Goal: Transaction & Acquisition: Obtain resource

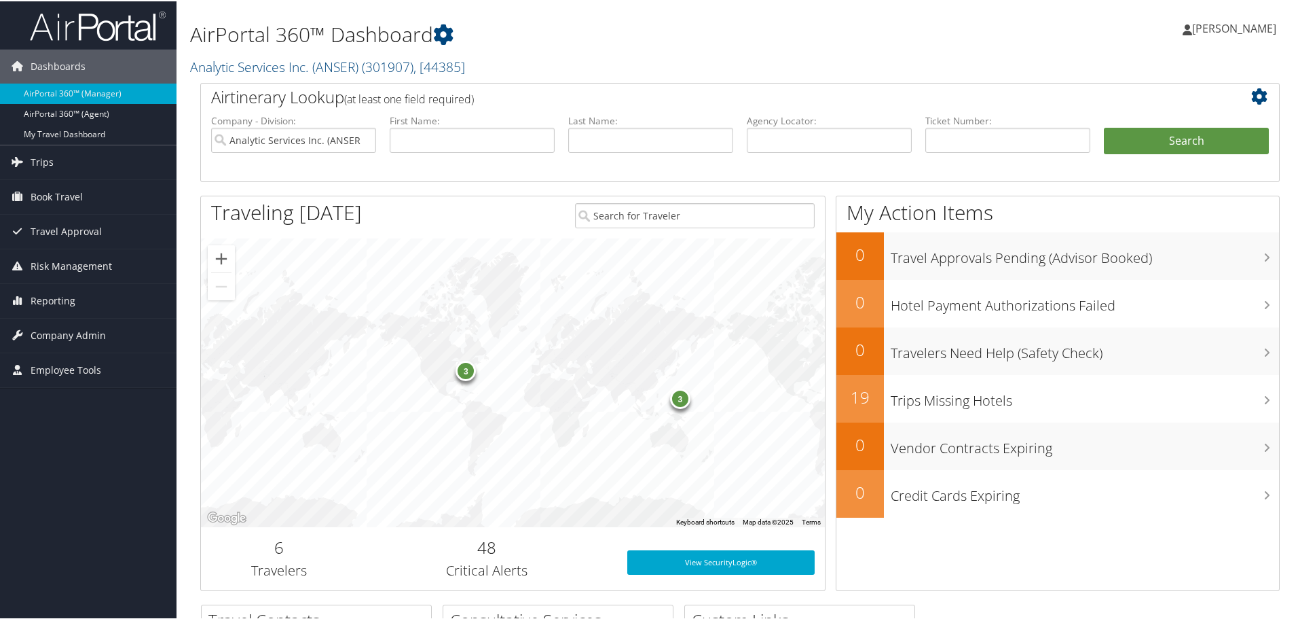
drag, startPoint x: 58, startPoint y: 300, endPoint x: 90, endPoint y: 317, distance: 36.1
click at [58, 299] on span "Reporting" at bounding box center [53, 299] width 45 height 34
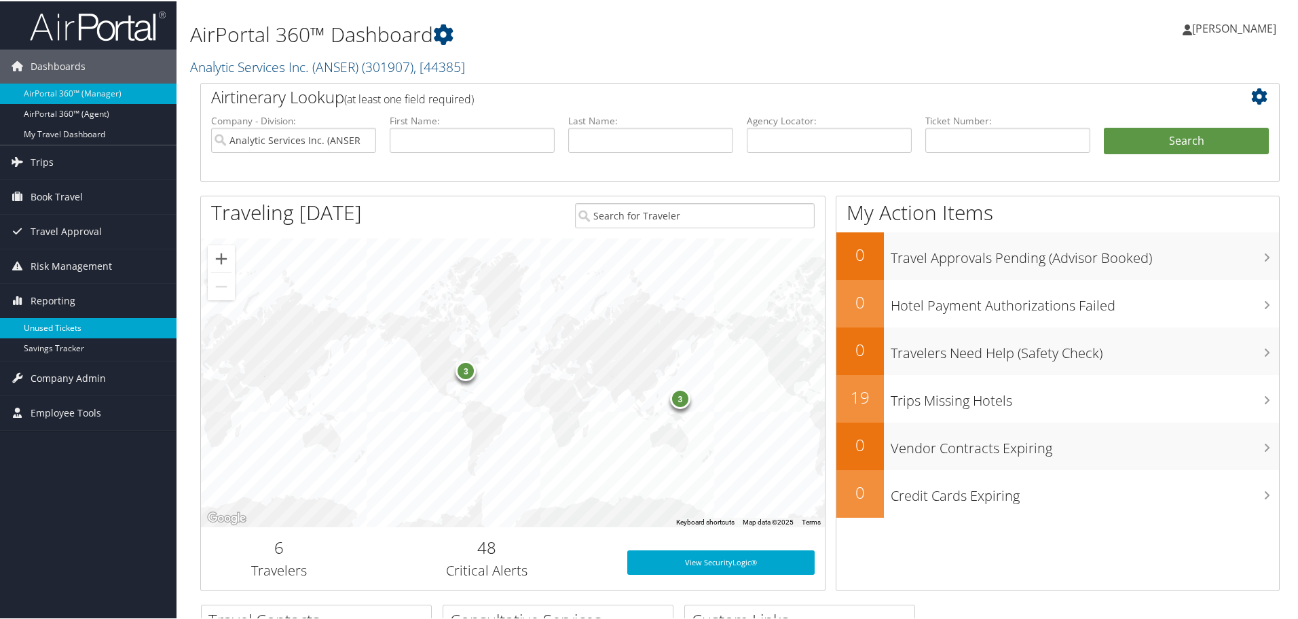
click at [109, 326] on link "Unused Tickets" at bounding box center [88, 326] width 177 height 20
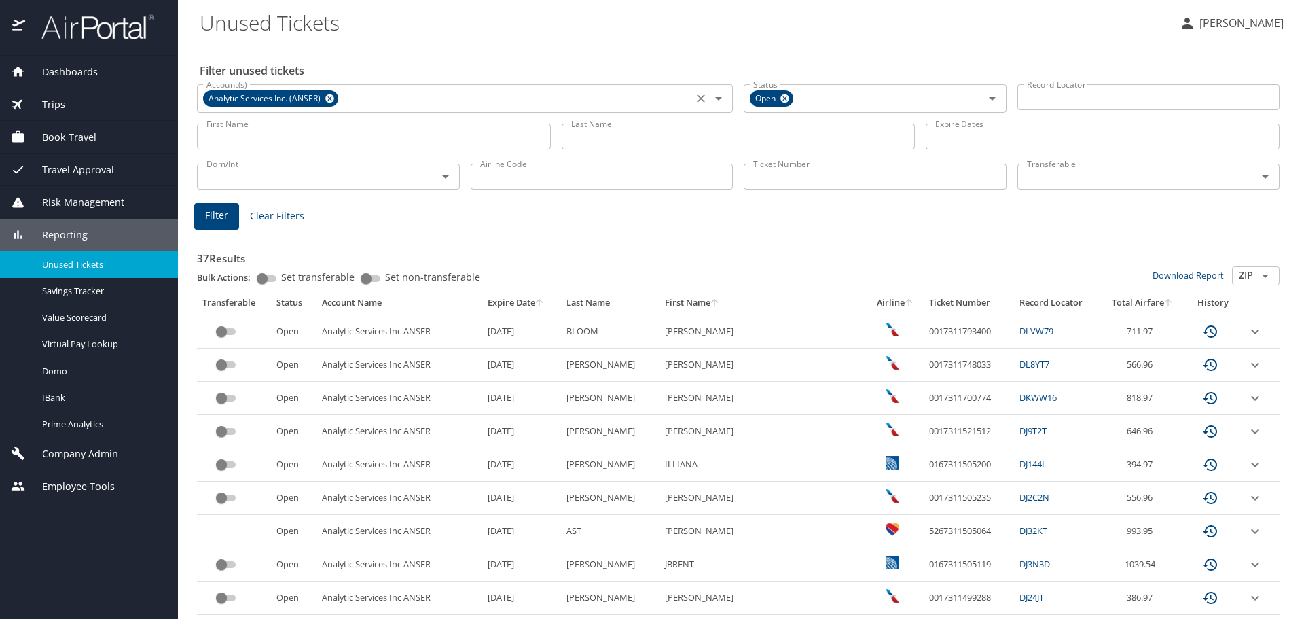
click at [695, 96] on icon "Clear" at bounding box center [701, 99] width 14 height 14
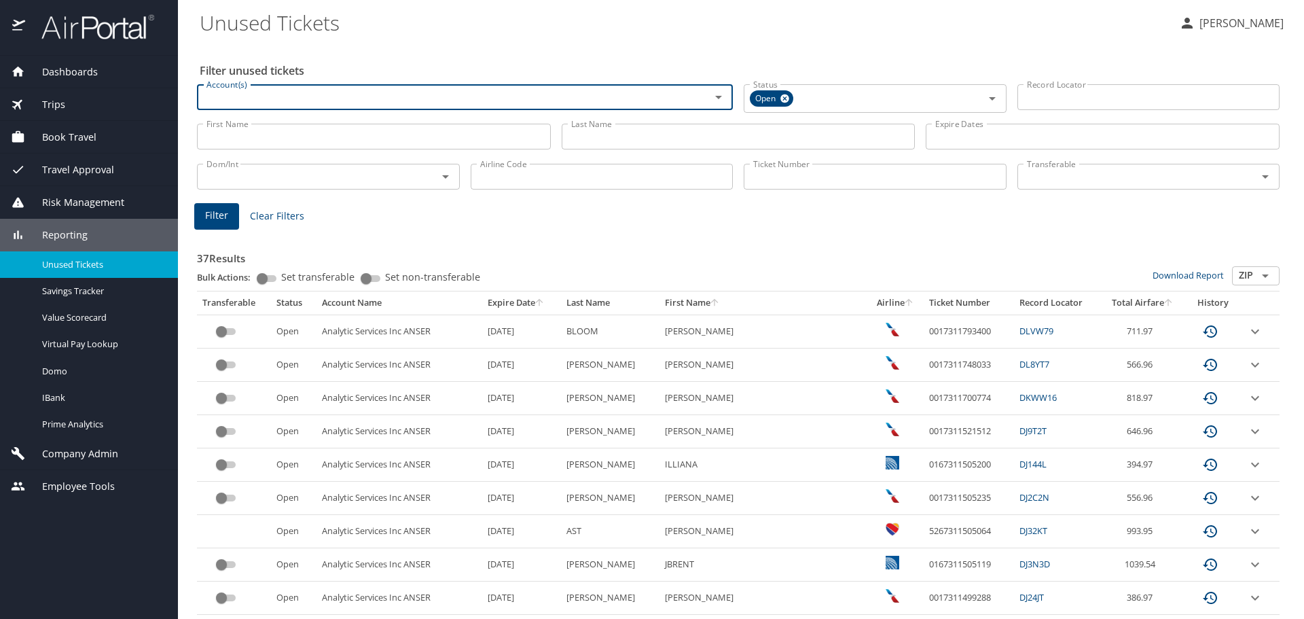
click at [664, 101] on input "Account(s)" at bounding box center [445, 97] width 488 height 18
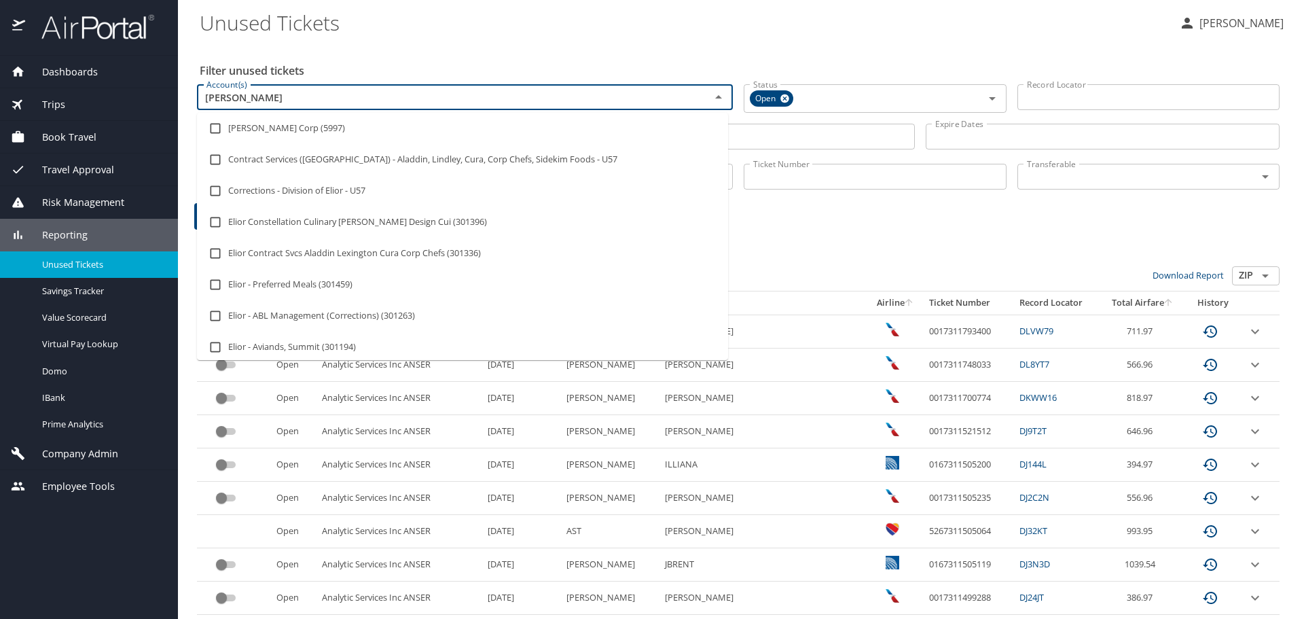
type input "elior"
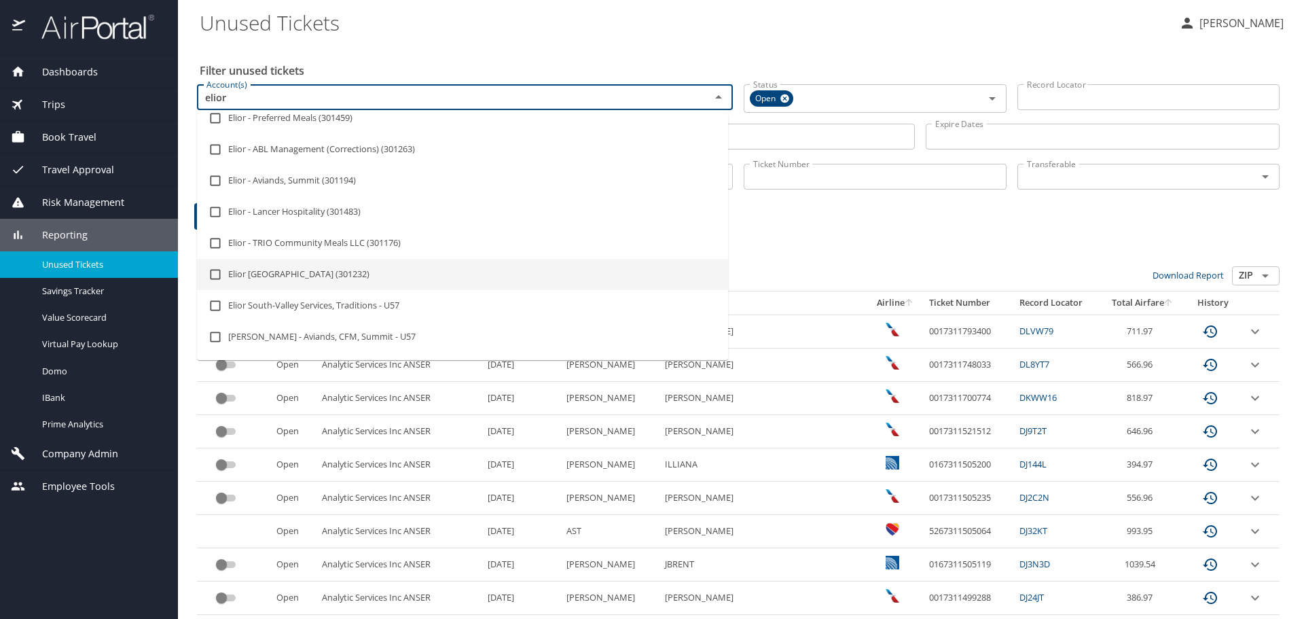
scroll to position [136, 0]
click at [320, 272] on li "Elior North America (301232)" at bounding box center [462, 273] width 531 height 31
checkbox input "true"
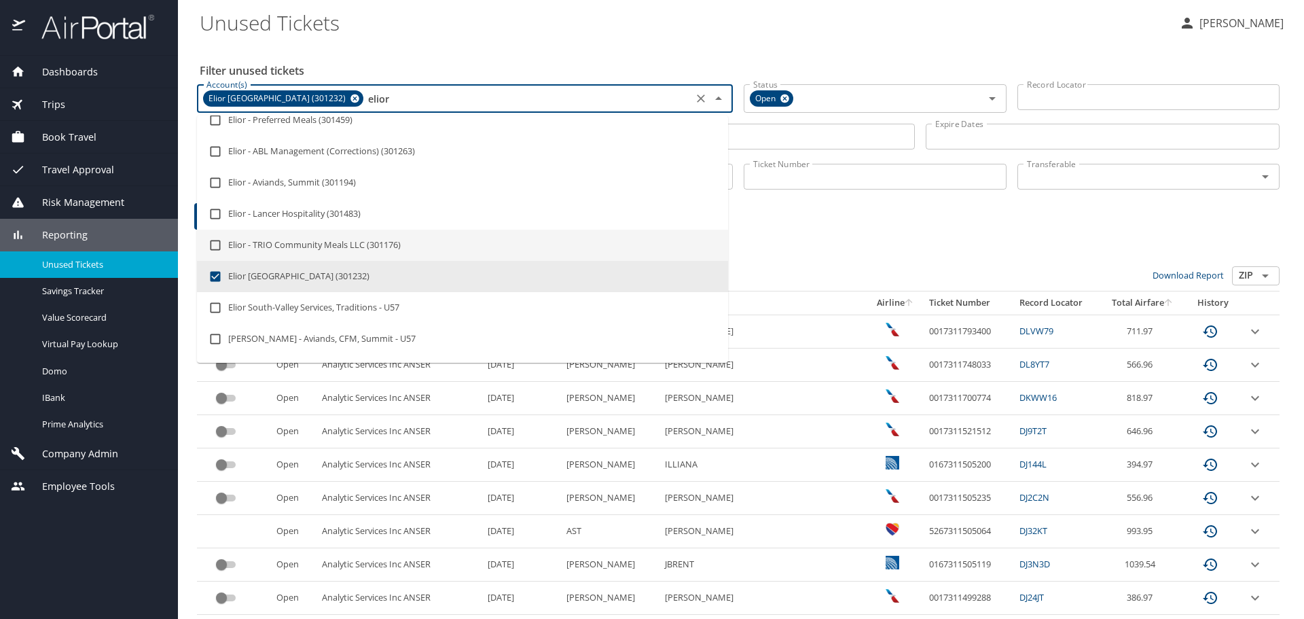
type input "elior"
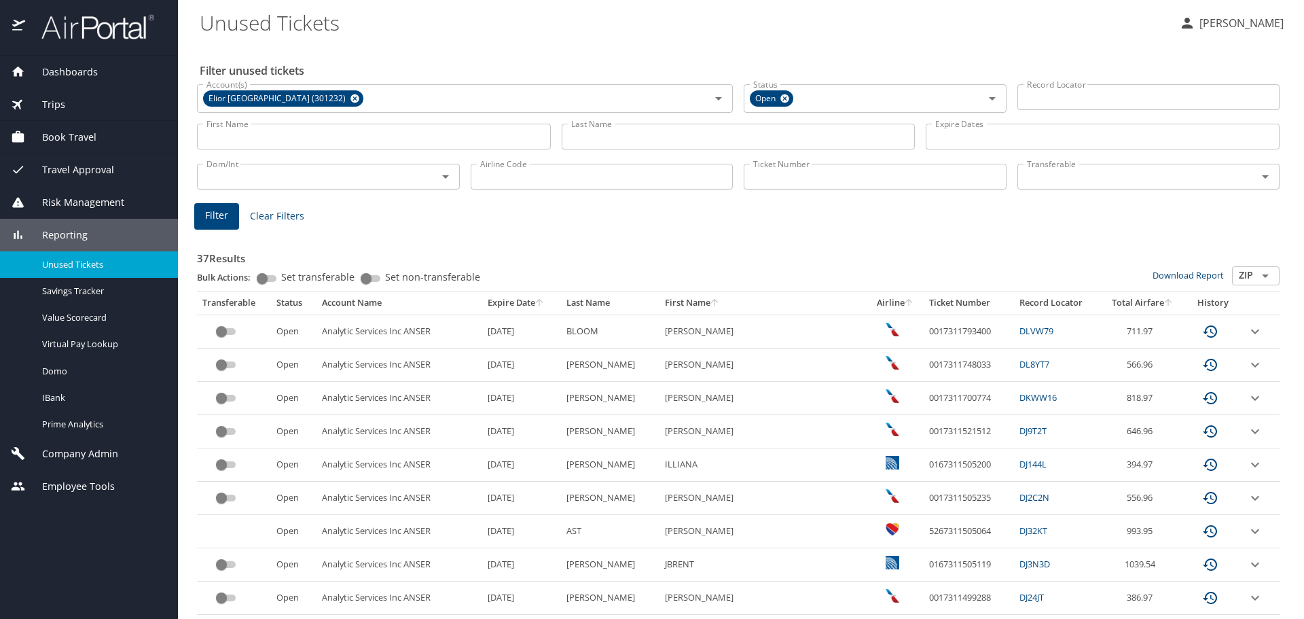
click at [642, 136] on input "Last Name" at bounding box center [739, 137] width 354 height 26
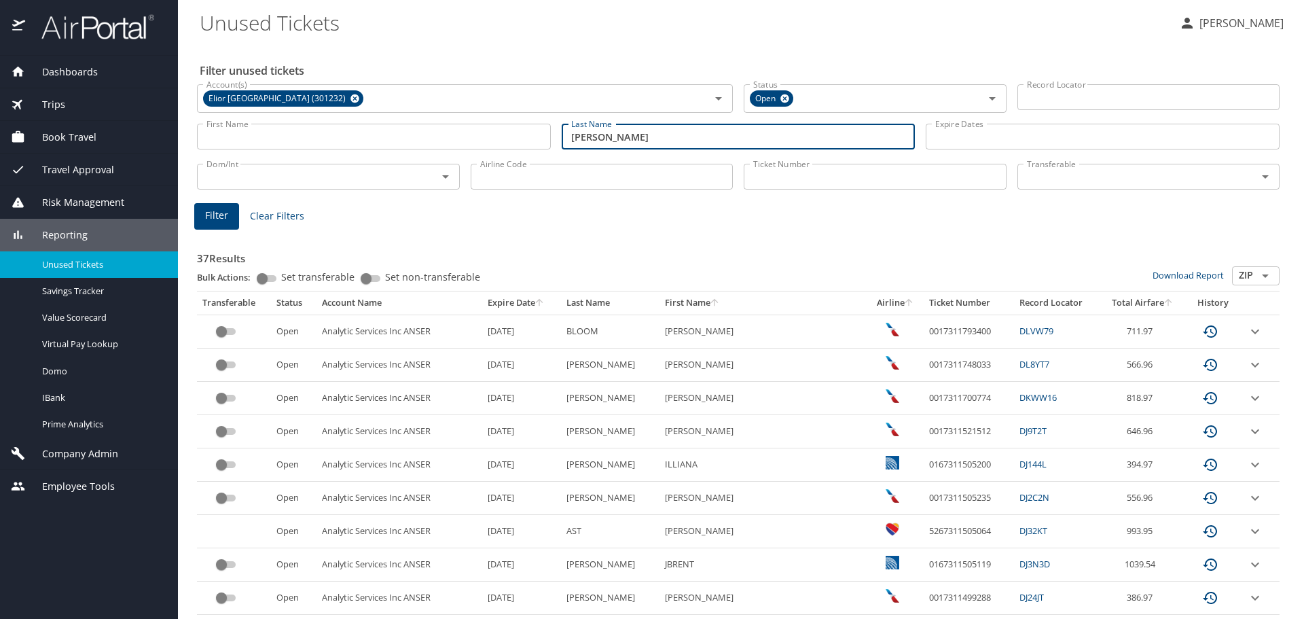
type input "mcmillin"
click at [210, 219] on span "Filter" at bounding box center [216, 215] width 23 height 17
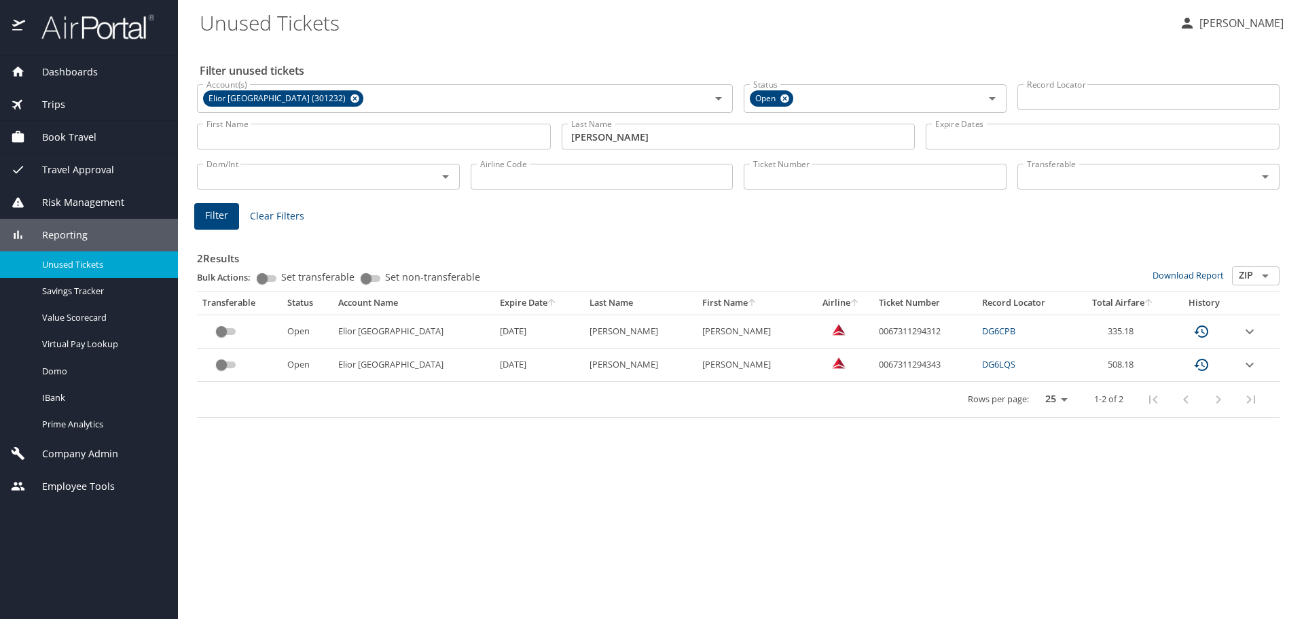
click at [873, 361] on td "0067311294343" at bounding box center [925, 364] width 104 height 33
copy td "0067311294343"
click at [1248, 358] on icon "expand row" at bounding box center [1249, 364] width 16 height 16
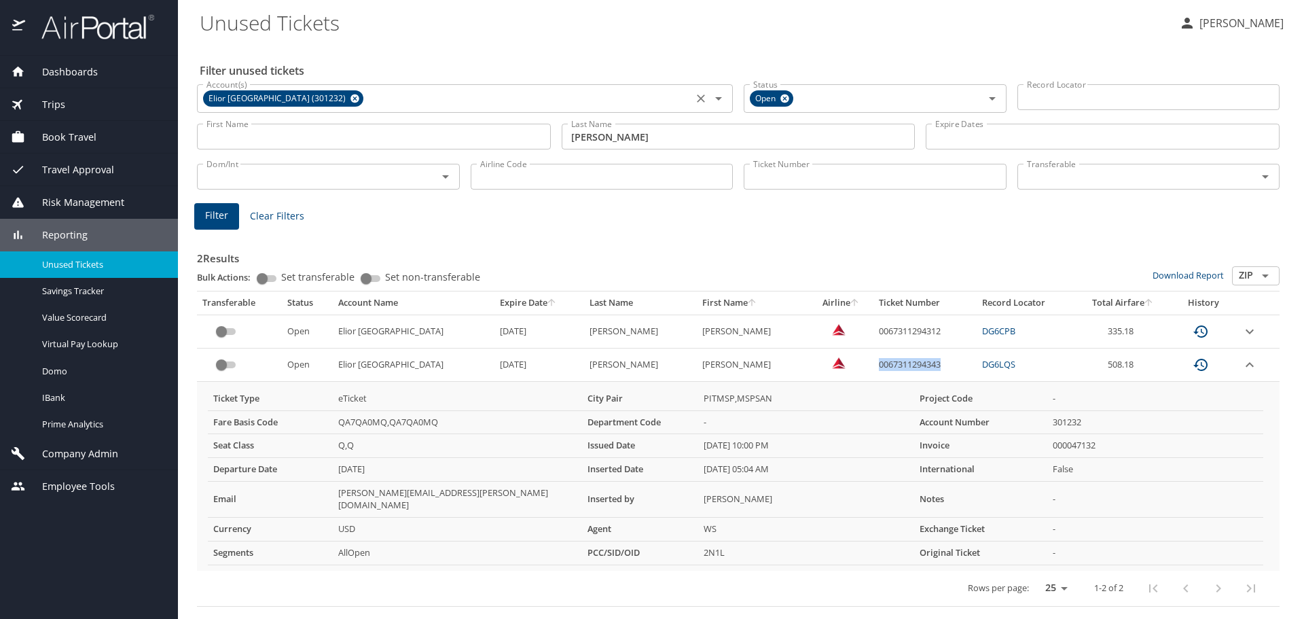
click at [701, 92] on icon "Clear" at bounding box center [701, 99] width 14 height 14
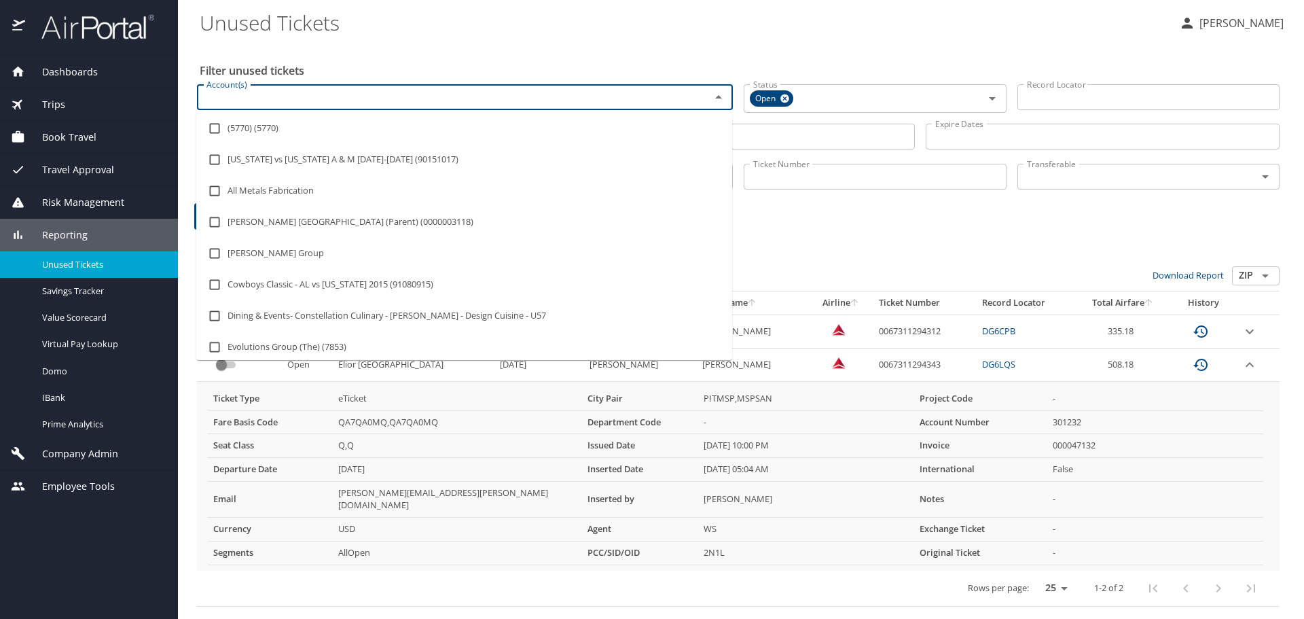
click at [630, 94] on input "Account(s)" at bounding box center [445, 97] width 488 height 18
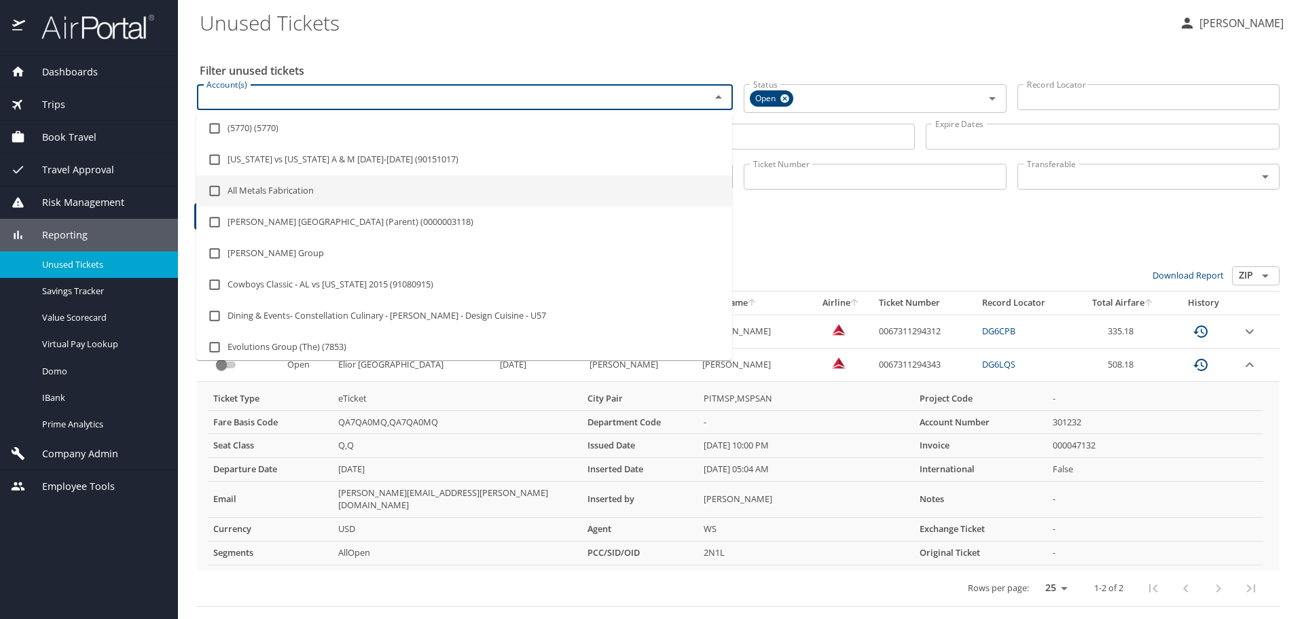
click at [753, 227] on div "2 Results Bulk Actions: Set transferable Set non-transferable Download Report Z…" at bounding box center [737, 416] width 1093 height 390
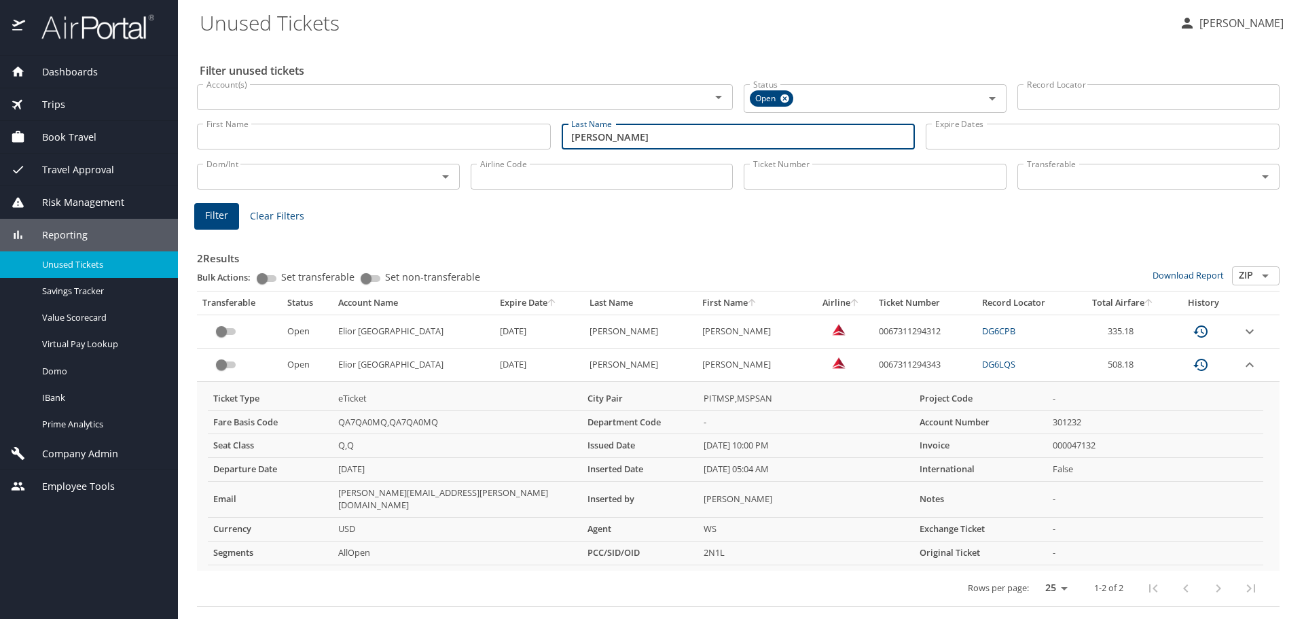
drag, startPoint x: 759, startPoint y: 139, endPoint x: 373, endPoint y: 132, distance: 385.7
click at [384, 130] on div "First Name First Name Last Name mcmillin Last Name Expire Dates Expire Dates" at bounding box center [737, 137] width 1093 height 48
click at [331, 101] on input "Account(s)" at bounding box center [445, 97] width 488 height 18
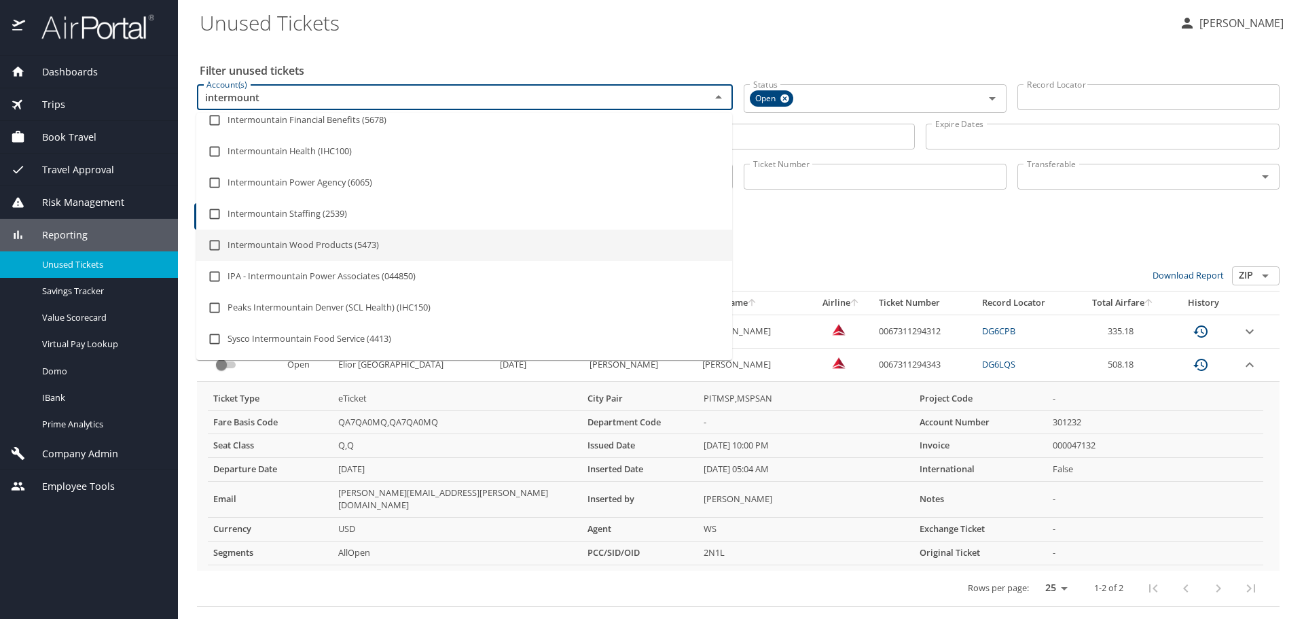
scroll to position [0, 0]
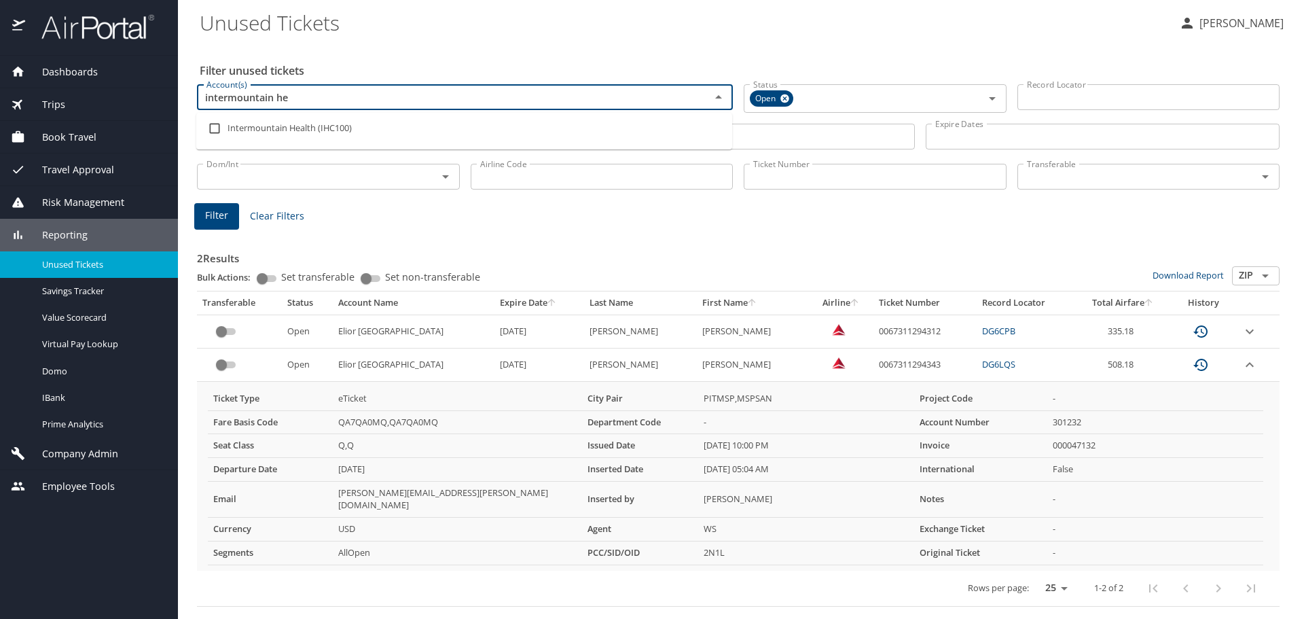
type input "intermountain hea"
click at [318, 132] on li "Intermountain Health (IHC100)" at bounding box center [464, 128] width 536 height 31
checkbox input "true"
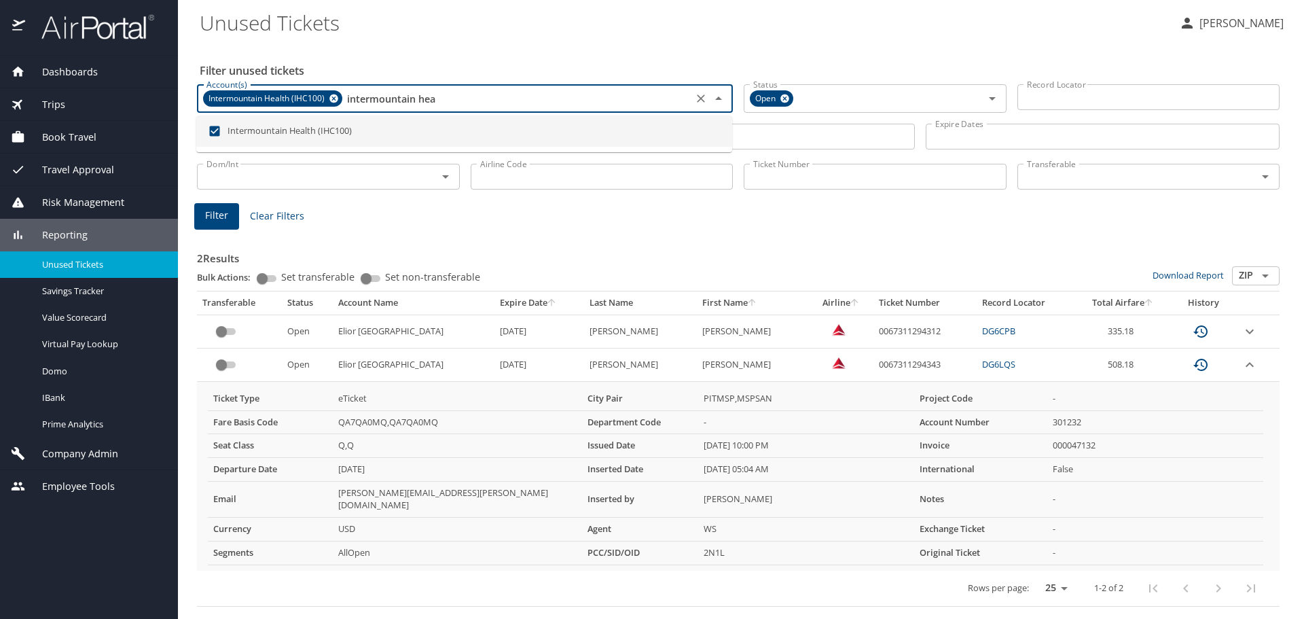
type input "intermountain hea"
click at [750, 132] on input "Last Name" at bounding box center [739, 137] width 354 height 26
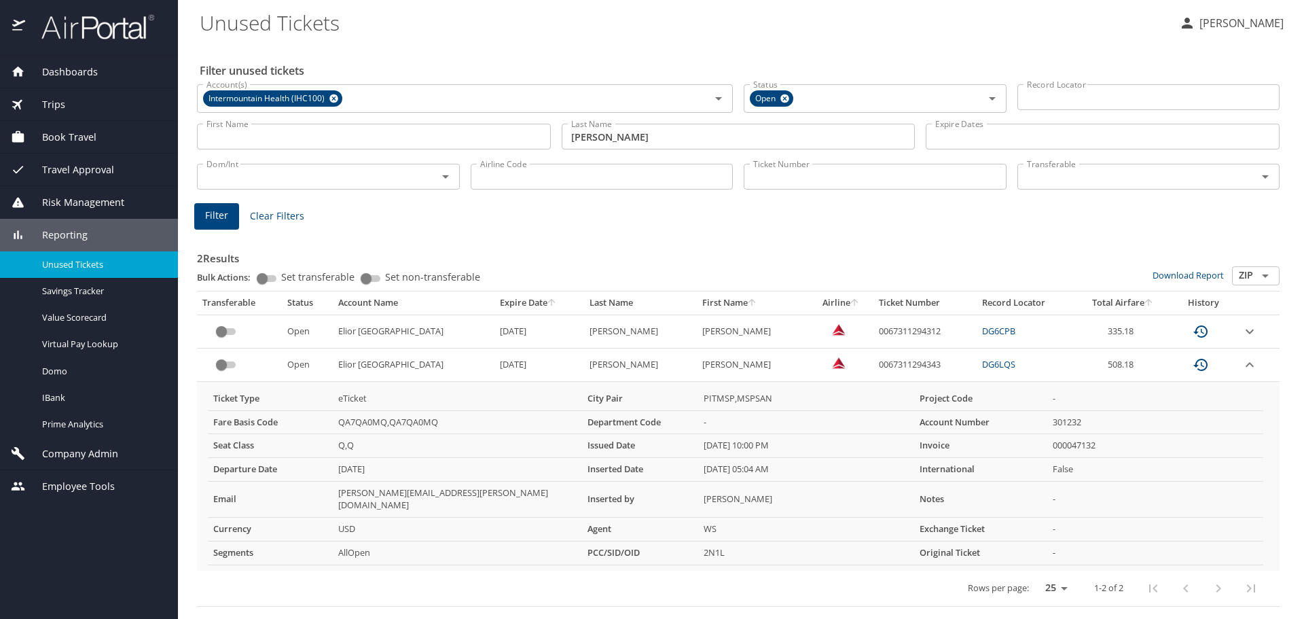
click at [180, 219] on main "Unused Tickets Jamie Larsen Filter unused tickets Account(s) Intermountain Heal…" at bounding box center [741, 309] width 1126 height 619
click at [208, 214] on span "Filter" at bounding box center [216, 215] width 23 height 17
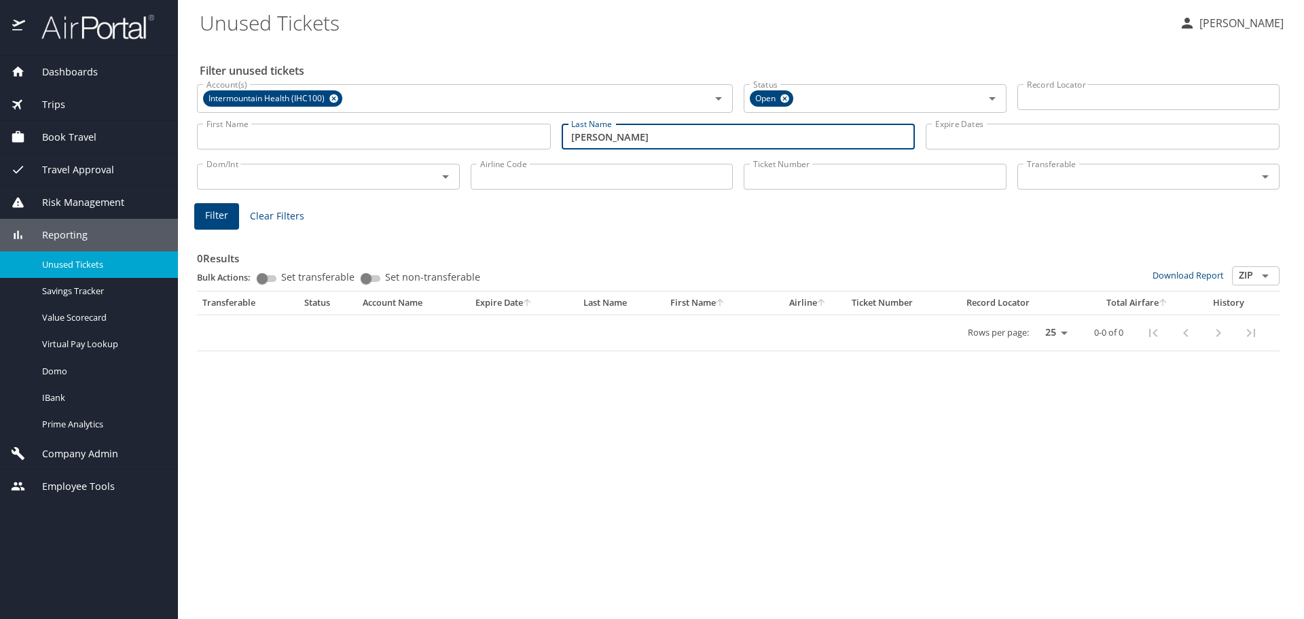
drag, startPoint x: 669, startPoint y: 128, endPoint x: 225, endPoint y: 162, distance: 444.7
click at [225, 162] on div "Filter unused tickets Account(s) Intermountain Health (IHC100) Account(s) Statu…" at bounding box center [741, 330] width 1082 height 575
type input "mcdaniel"
click at [211, 215] on span "Filter" at bounding box center [216, 215] width 23 height 17
drag, startPoint x: 622, startPoint y: 135, endPoint x: 442, endPoint y: 150, distance: 180.5
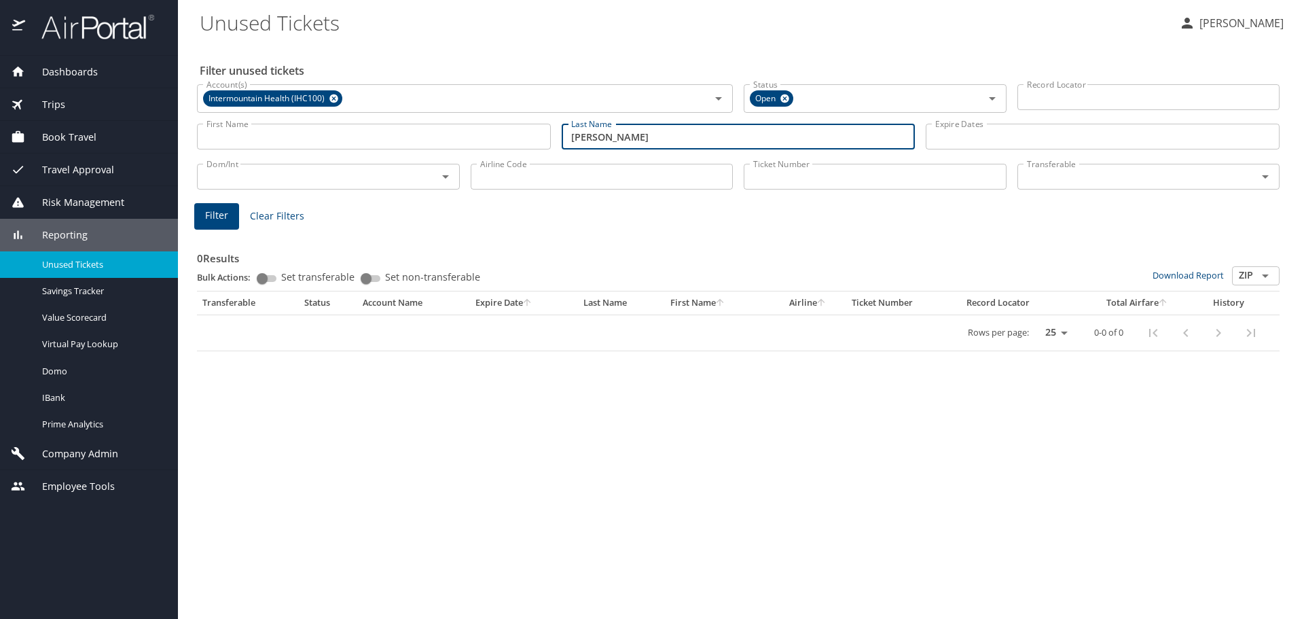
click at [460, 149] on div "First Name First Name Last Name mcdaniel Last Name Expire Dates Expire Dates" at bounding box center [737, 137] width 1093 height 48
click at [1040, 94] on input "Record Locator" at bounding box center [1148, 97] width 263 height 26
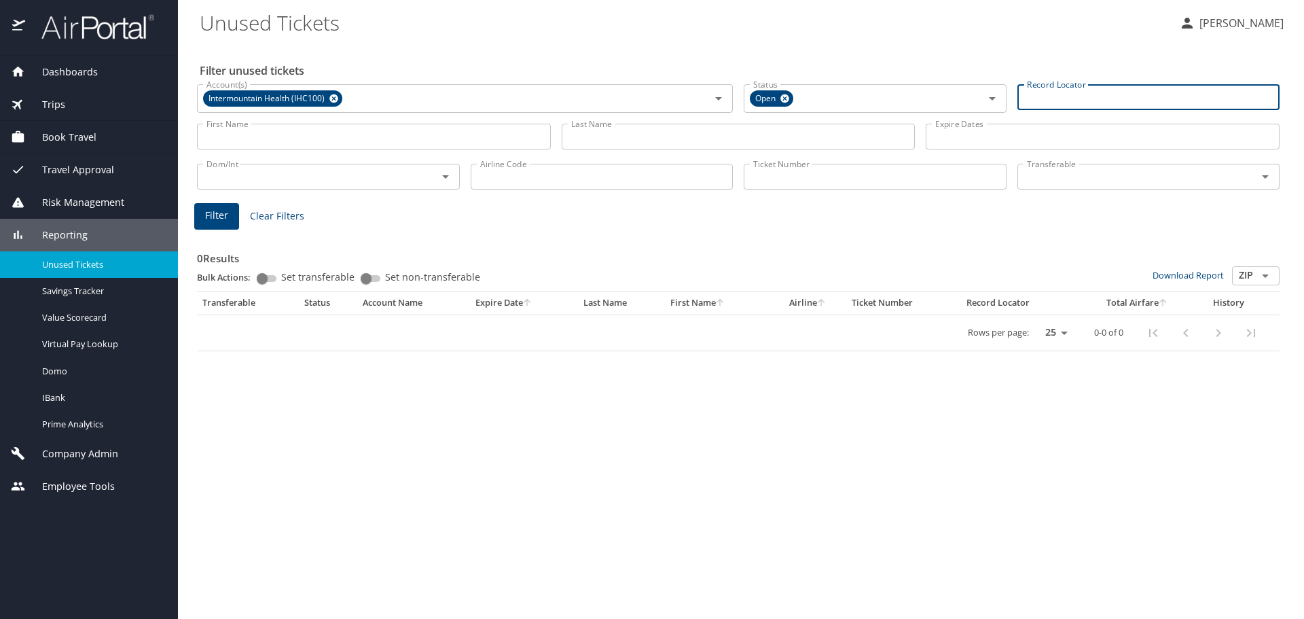
paste input "D3MQ6L"
type input "D3MQ6L"
click at [217, 208] on span "Filter" at bounding box center [216, 213] width 23 height 17
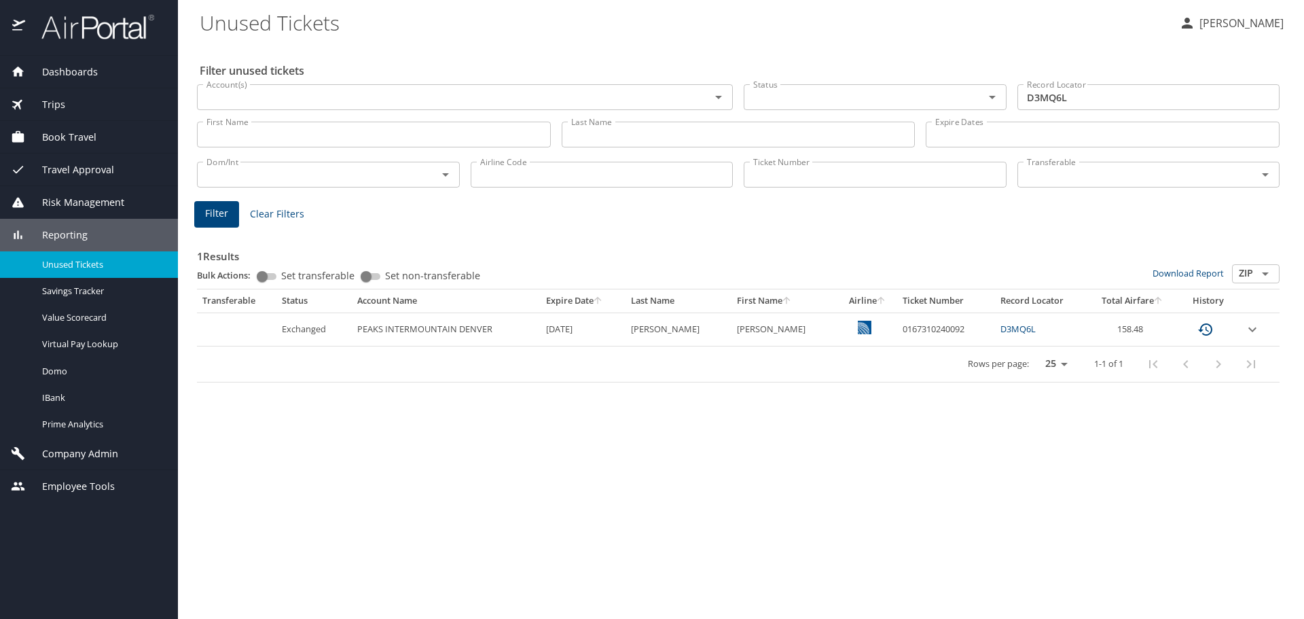
drag, startPoint x: 54, startPoint y: 105, endPoint x: 93, endPoint y: 102, distance: 39.5
click at [54, 105] on span "Trips" at bounding box center [45, 104] width 40 height 15
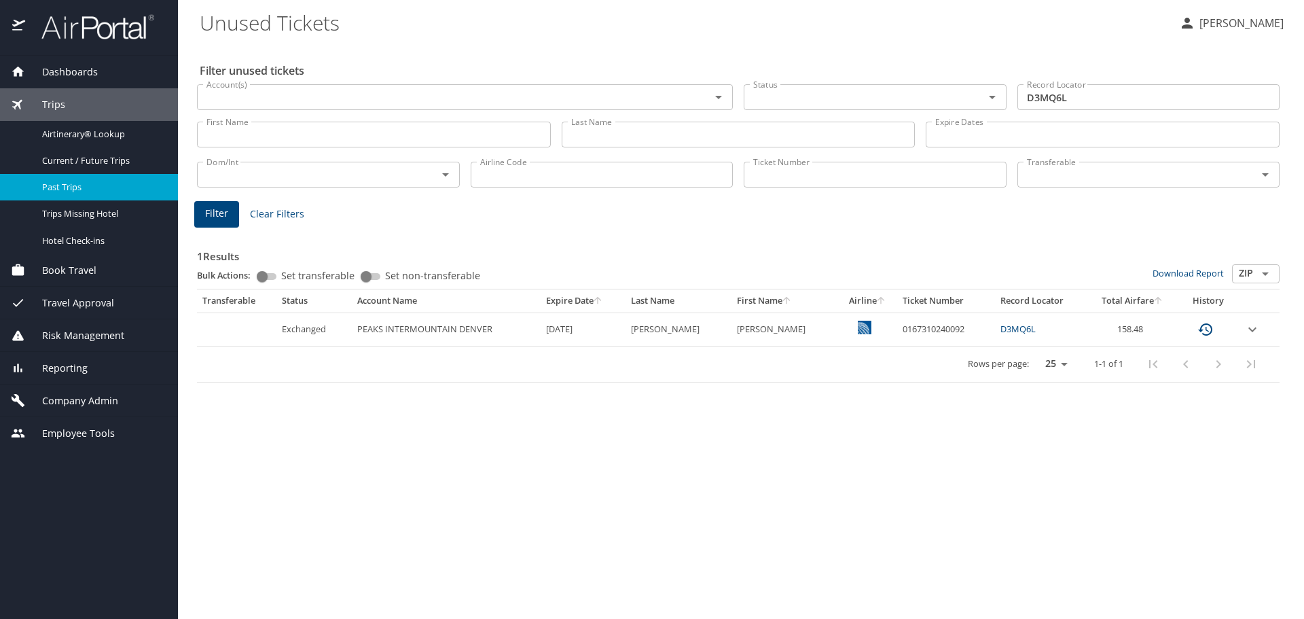
click at [65, 190] on span "Past Trips" at bounding box center [101, 187] width 119 height 13
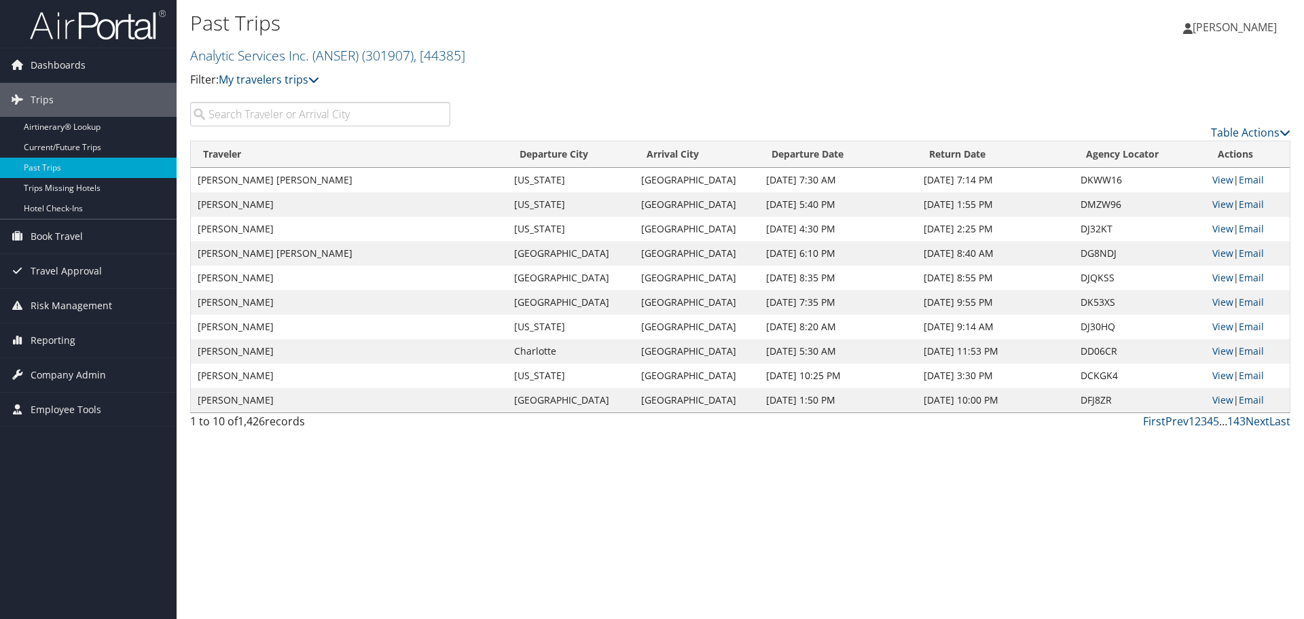
click at [475, 56] on h2 "Analytic Services Inc. (ANSER) ( 301907 ) , [ 44385 ]" at bounding box center [556, 54] width 733 height 23
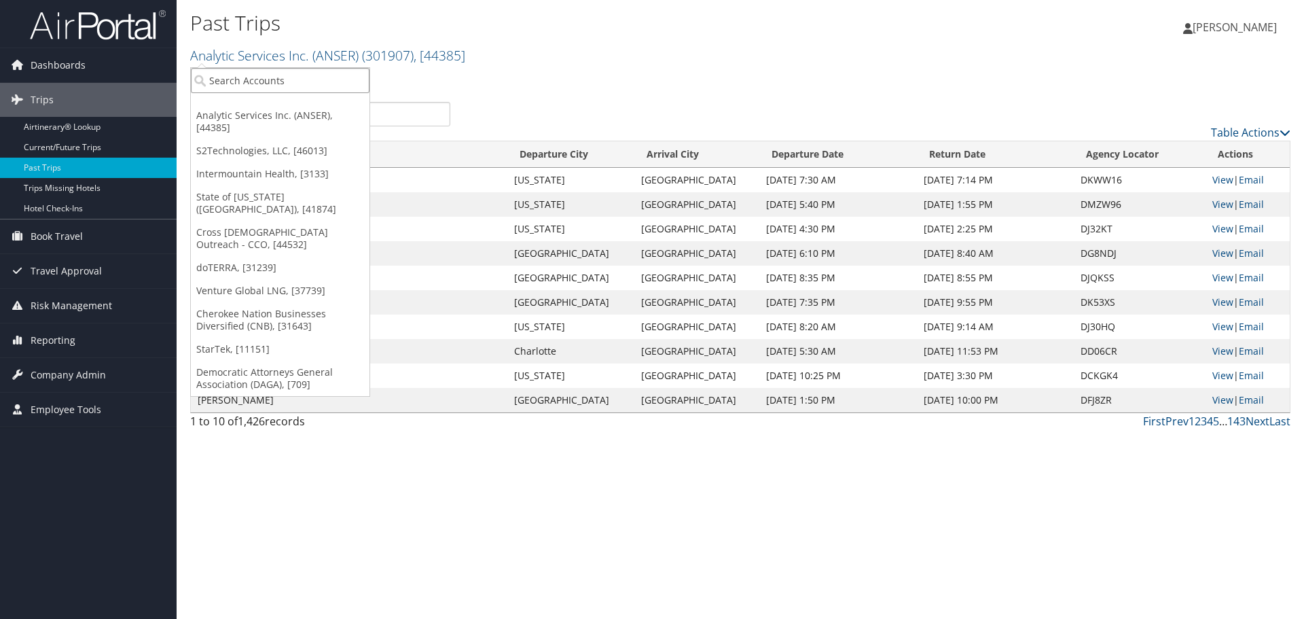
click at [310, 84] on input "search" at bounding box center [280, 80] width 179 height 25
click at [286, 162] on link "Intermountain Health, [3133]" at bounding box center [280, 173] width 179 height 23
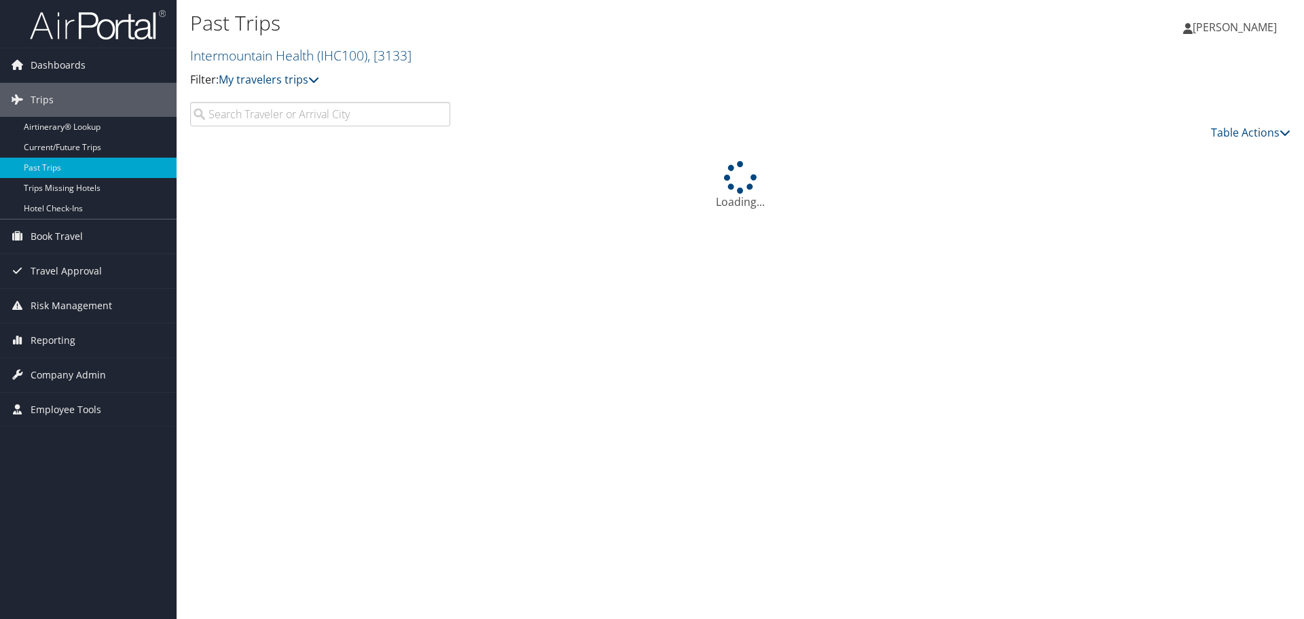
click at [323, 114] on input "search" at bounding box center [320, 114] width 260 height 24
paste input "D3MQ6L"
type input "D3MQ6L"
click at [622, 279] on div "Past Trips Intermountain Health ( IHC100 ) , [ 3133 ] Intermountain Health Anal…" at bounding box center [740, 309] width 1127 height 619
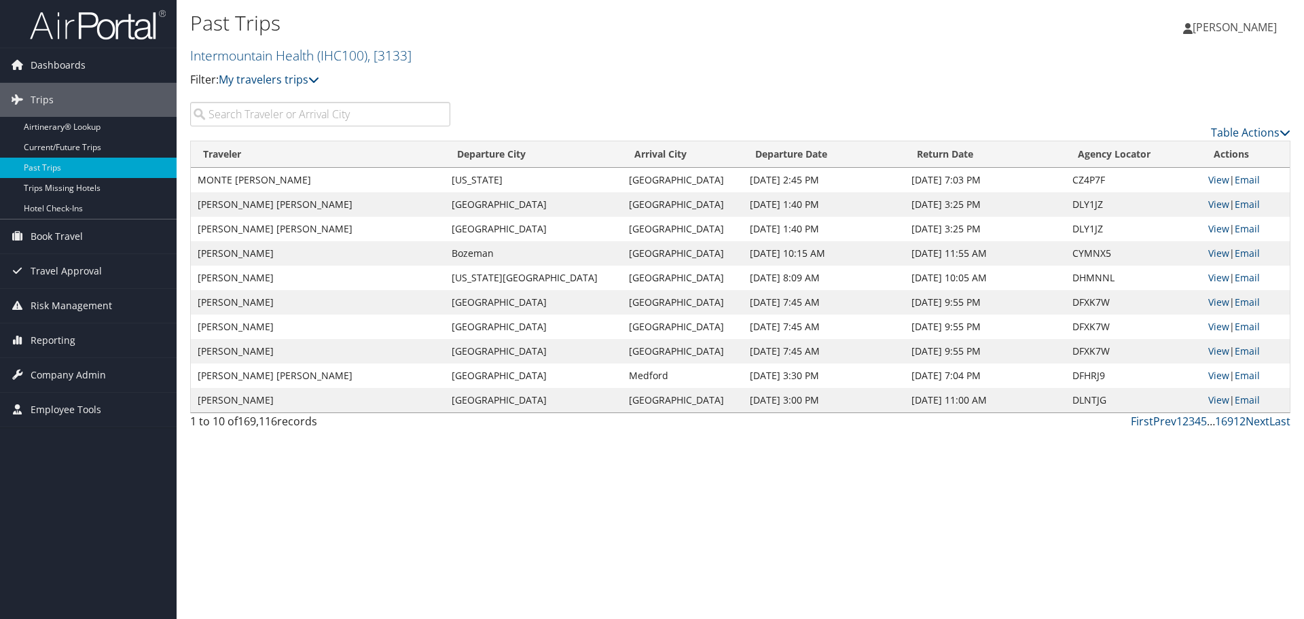
click at [337, 120] on input "search" at bounding box center [320, 114] width 260 height 24
paste input "D3MQ6L"
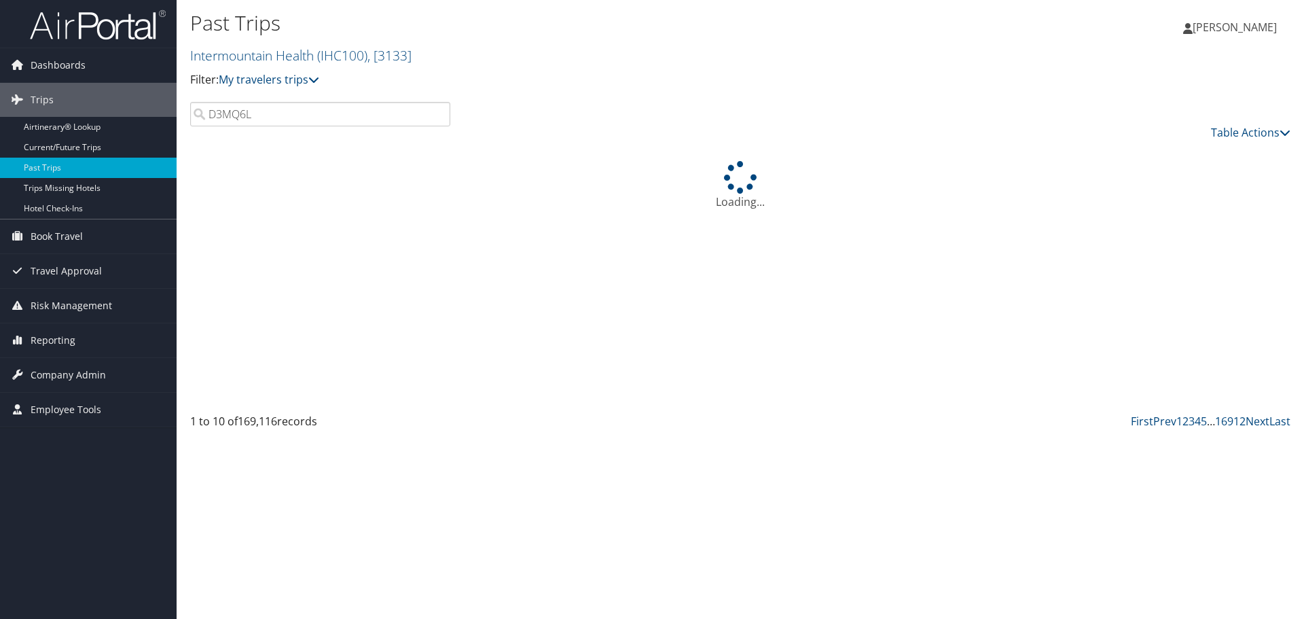
type input "D3MQ6L"
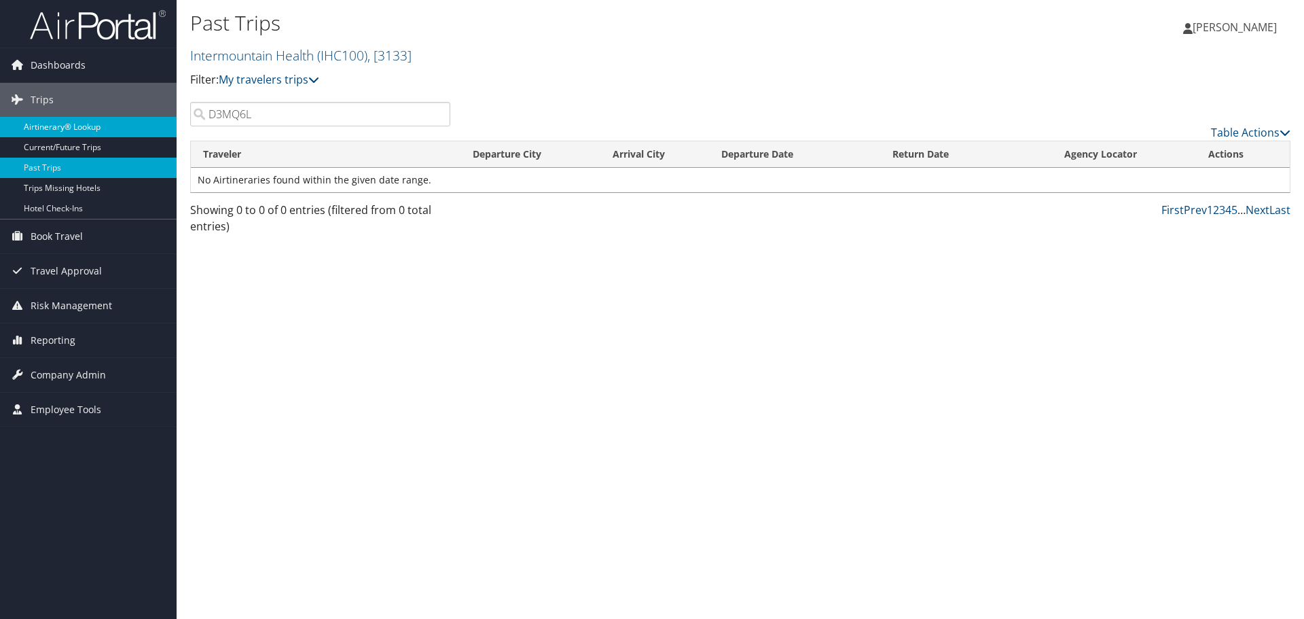
drag, startPoint x: 391, startPoint y: 110, endPoint x: 79, endPoint y: 124, distance: 312.0
click at [79, 124] on div "Dashboards AirPortal 360™ (Manager) AirPortal 360™ (Agent) My Travel Dashboard …" at bounding box center [652, 309] width 1304 height 619
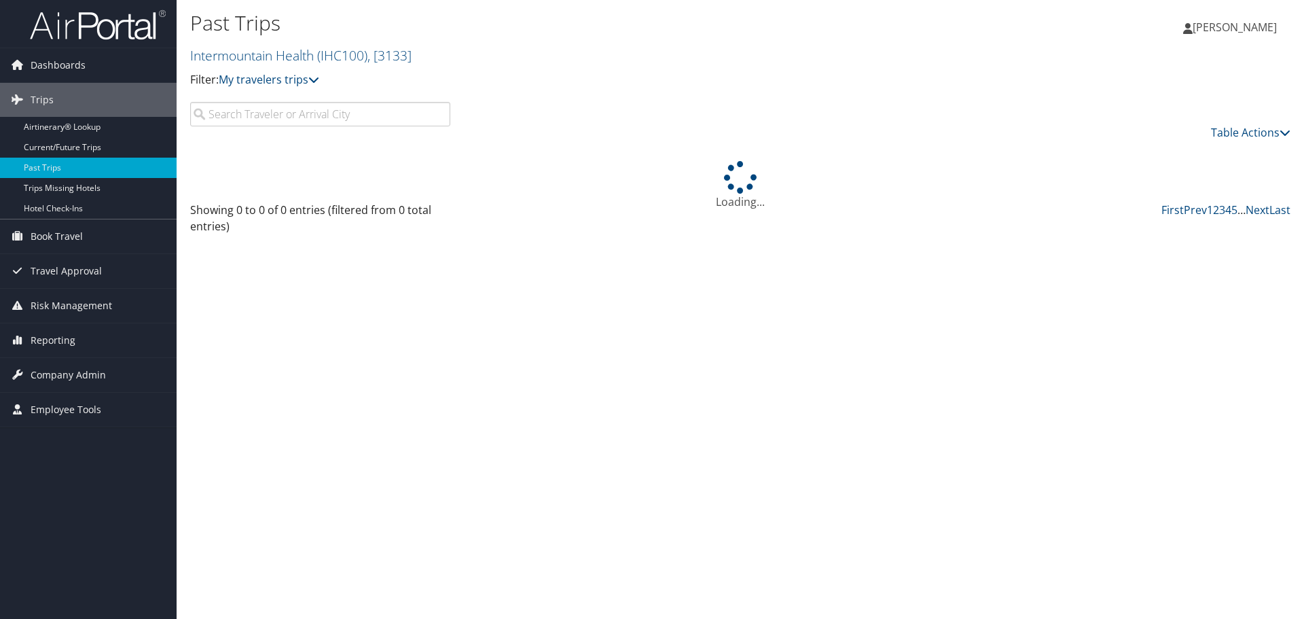
click at [422, 54] on h2 "Intermountain Health ( IHC100 ) , [ 3133 ]" at bounding box center [556, 54] width 733 height 23
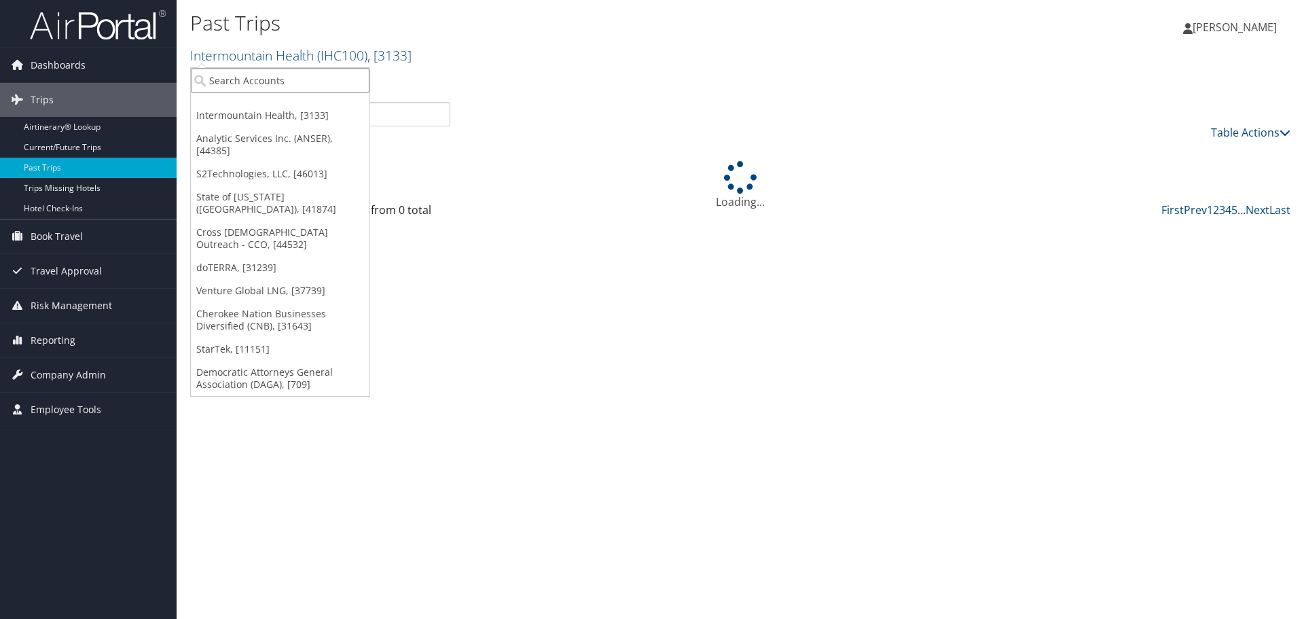
click at [318, 79] on input "search" at bounding box center [280, 80] width 179 height 25
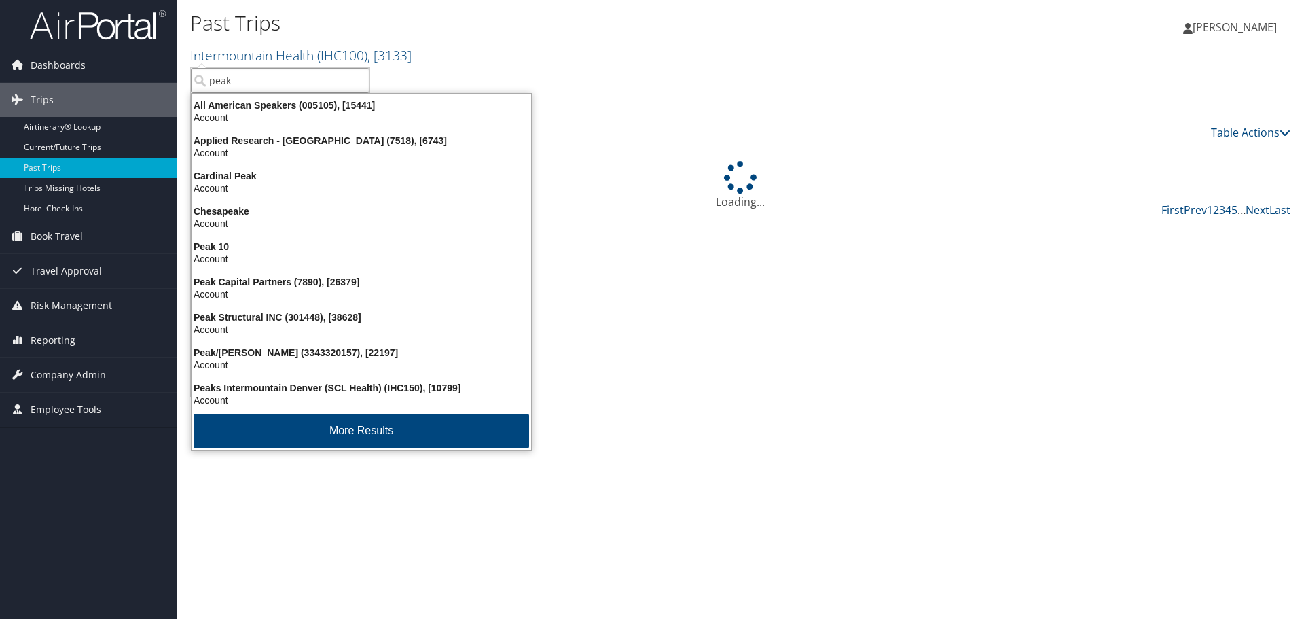
type input "peaks"
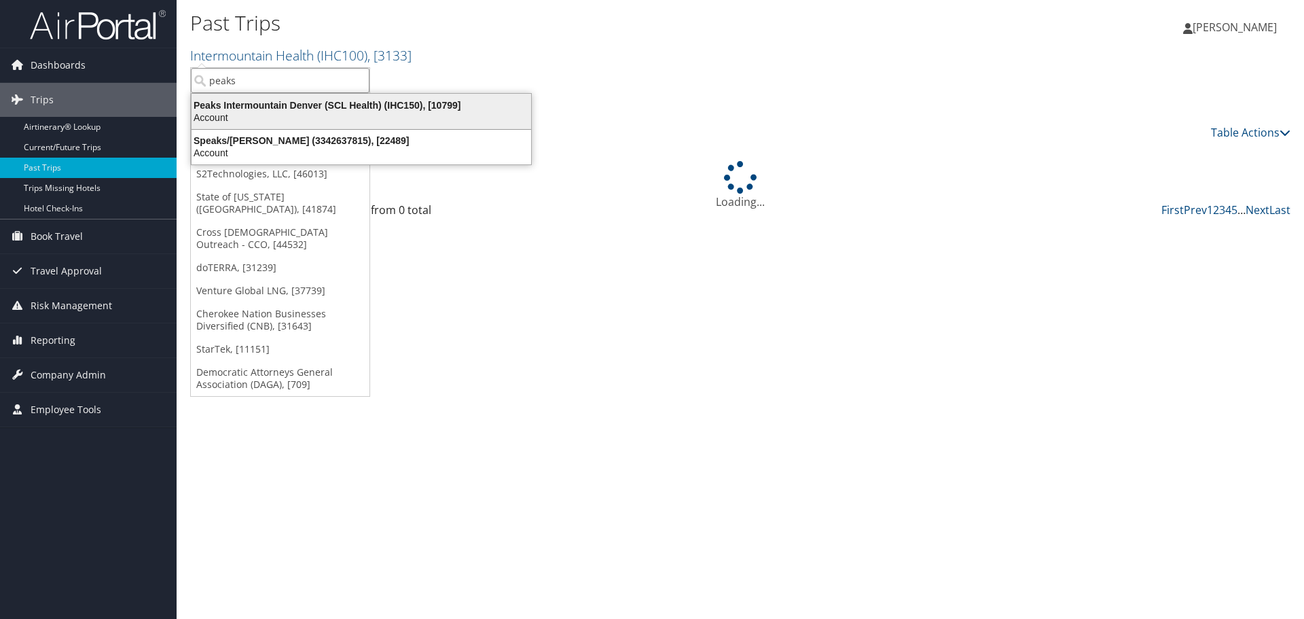
click at [270, 109] on div "Peaks Intermountain Denver (SCL Health) (IHC150), [10799]" at bounding box center [361, 105] width 356 height 12
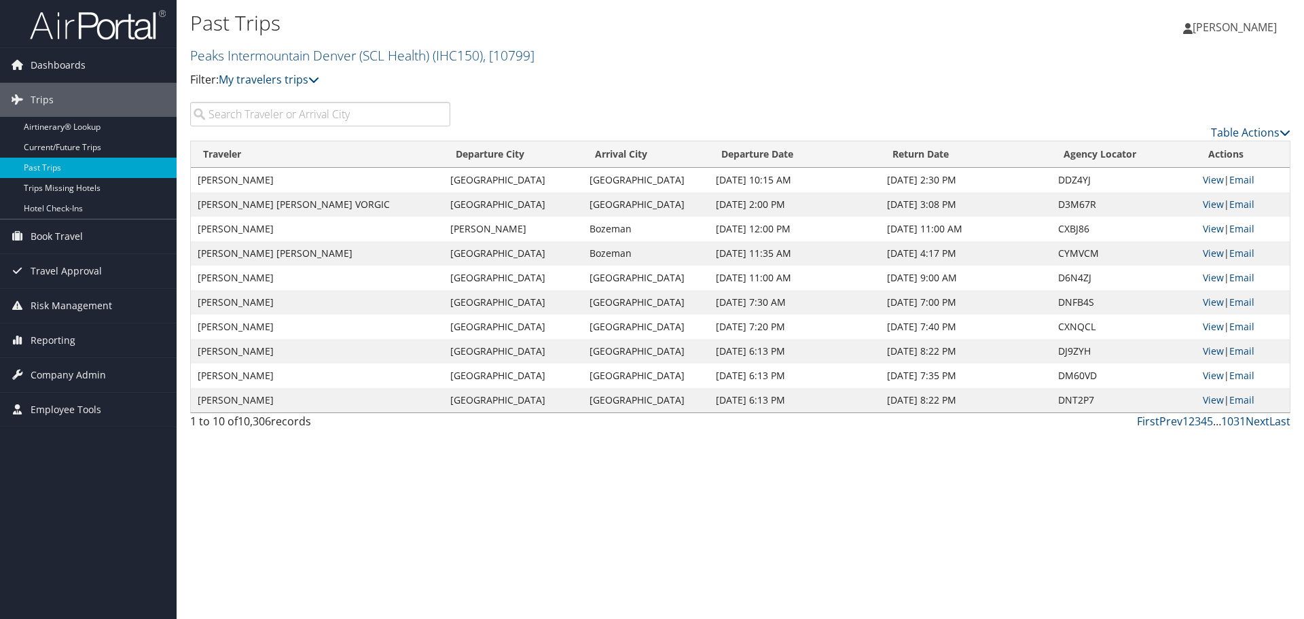
click at [338, 114] on input "search" at bounding box center [320, 114] width 260 height 24
paste input "D3MQ6L"
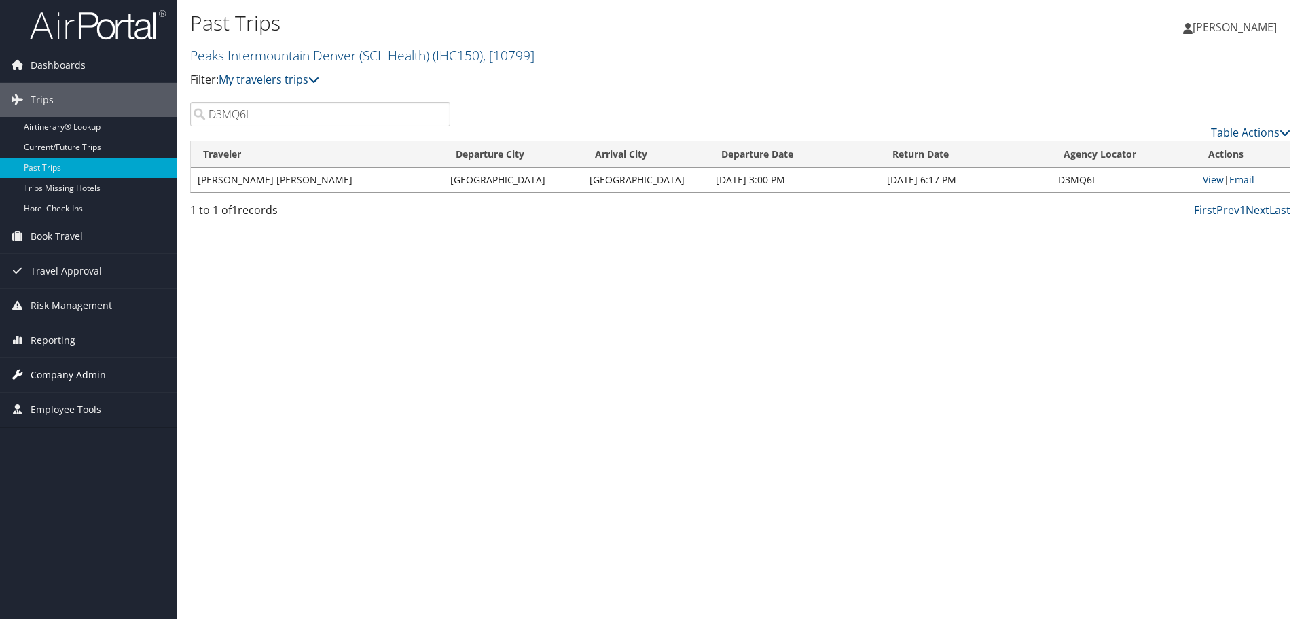
type input "D3MQ6L"
click at [1211, 177] on link "View" at bounding box center [1212, 179] width 21 height 13
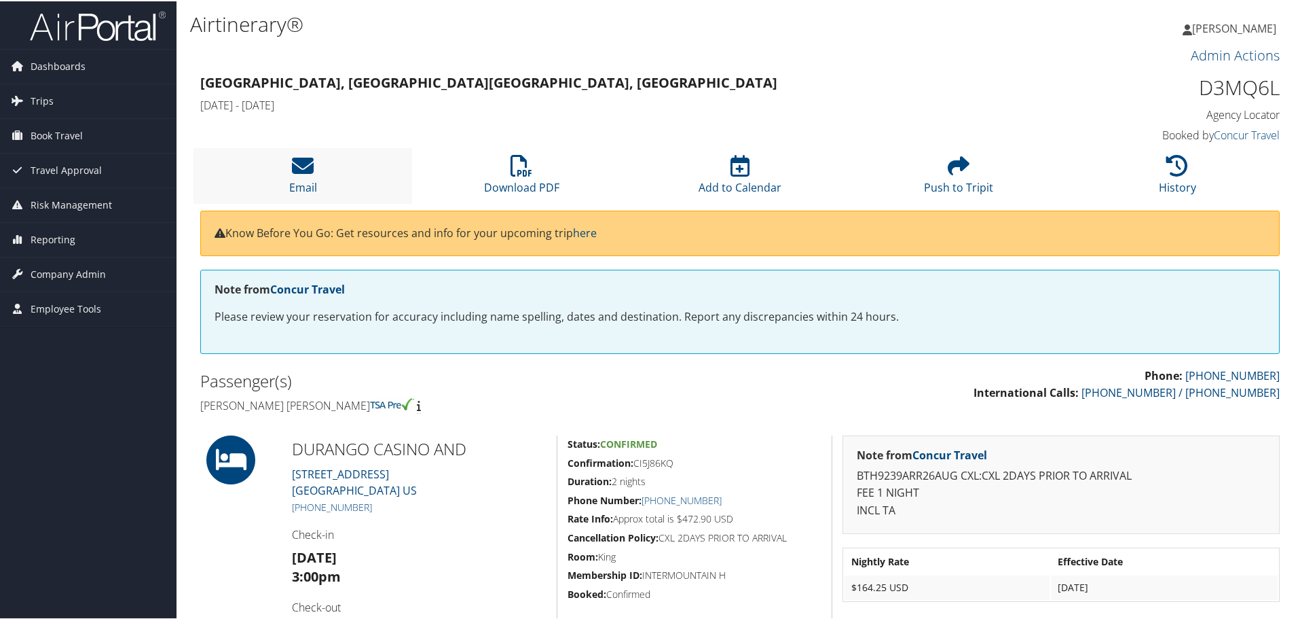
click at [329, 170] on li "Email" at bounding box center [303, 174] width 219 height 55
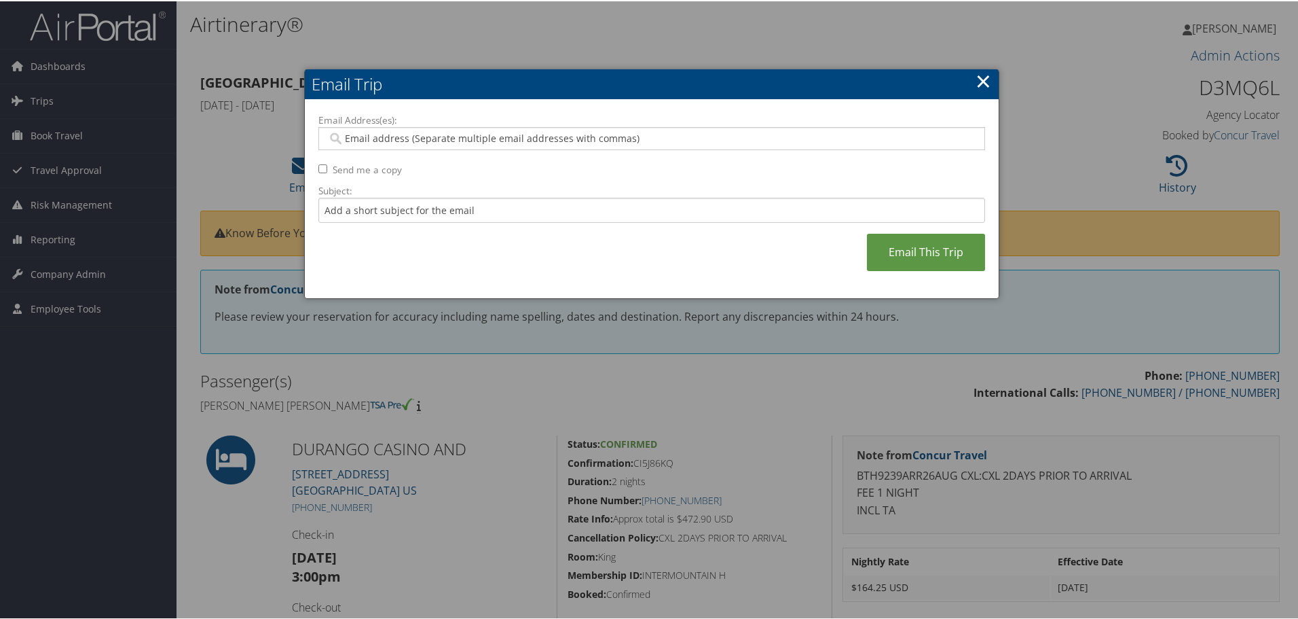
click at [390, 142] on input "Email Address(es):" at bounding box center [651, 137] width 648 height 14
paste input "DESIREE.BROWN.AT.IMAIL.ORG"
type input "DESIREE.BROWN.AT.IMAIL.ORG"
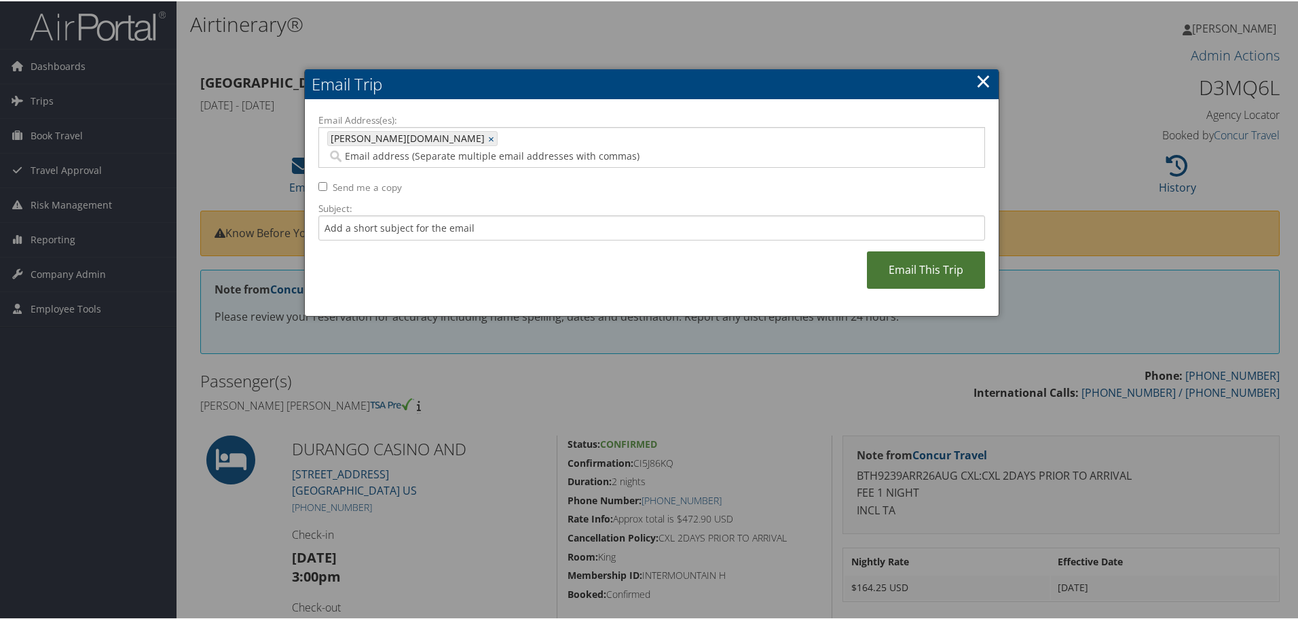
click at [921, 250] on link "Email This Trip" at bounding box center [926, 268] width 118 height 37
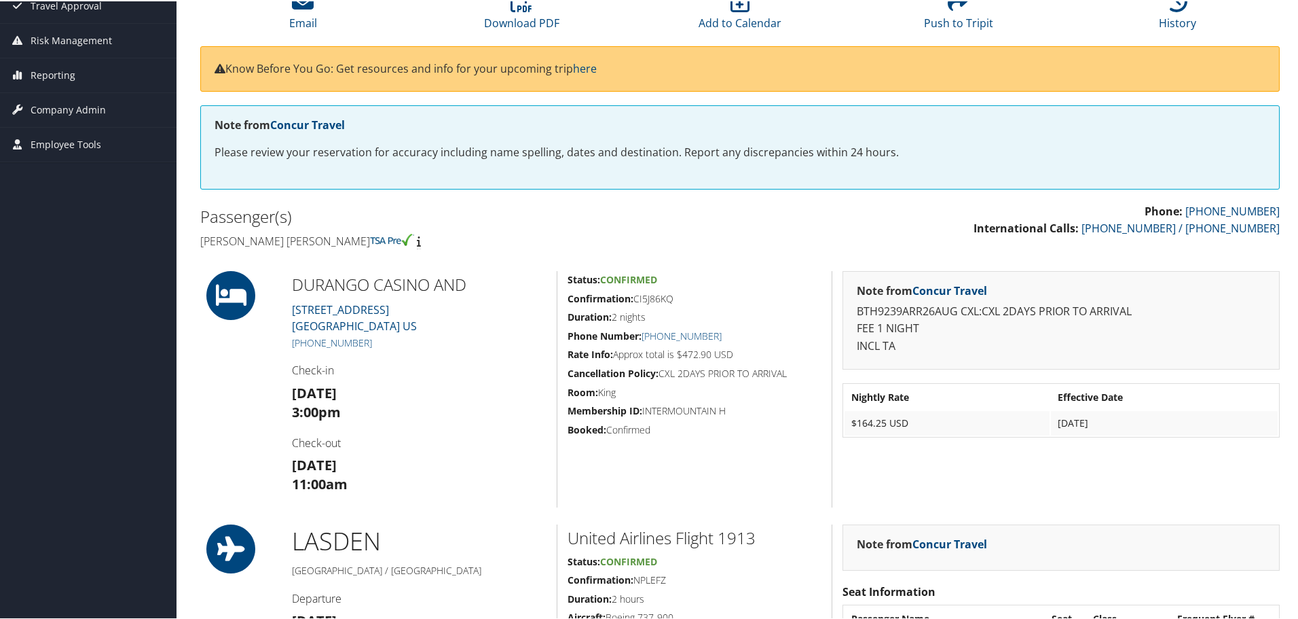
scroll to position [60, 0]
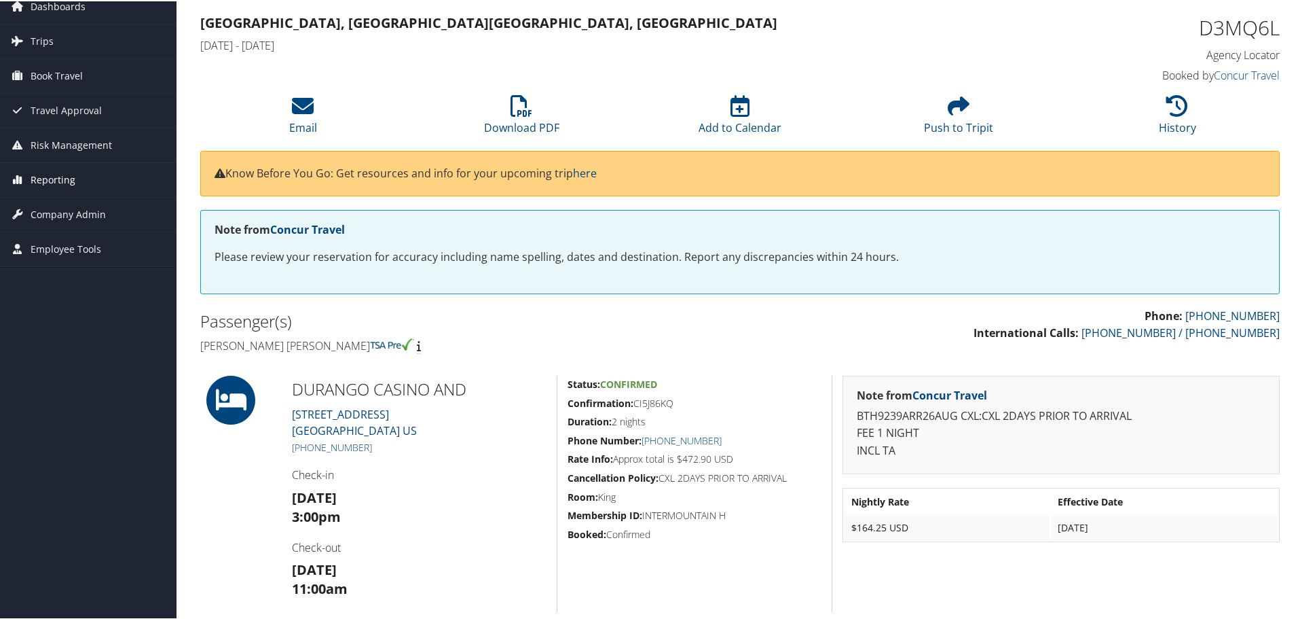
click at [70, 177] on span "Reporting" at bounding box center [53, 179] width 45 height 34
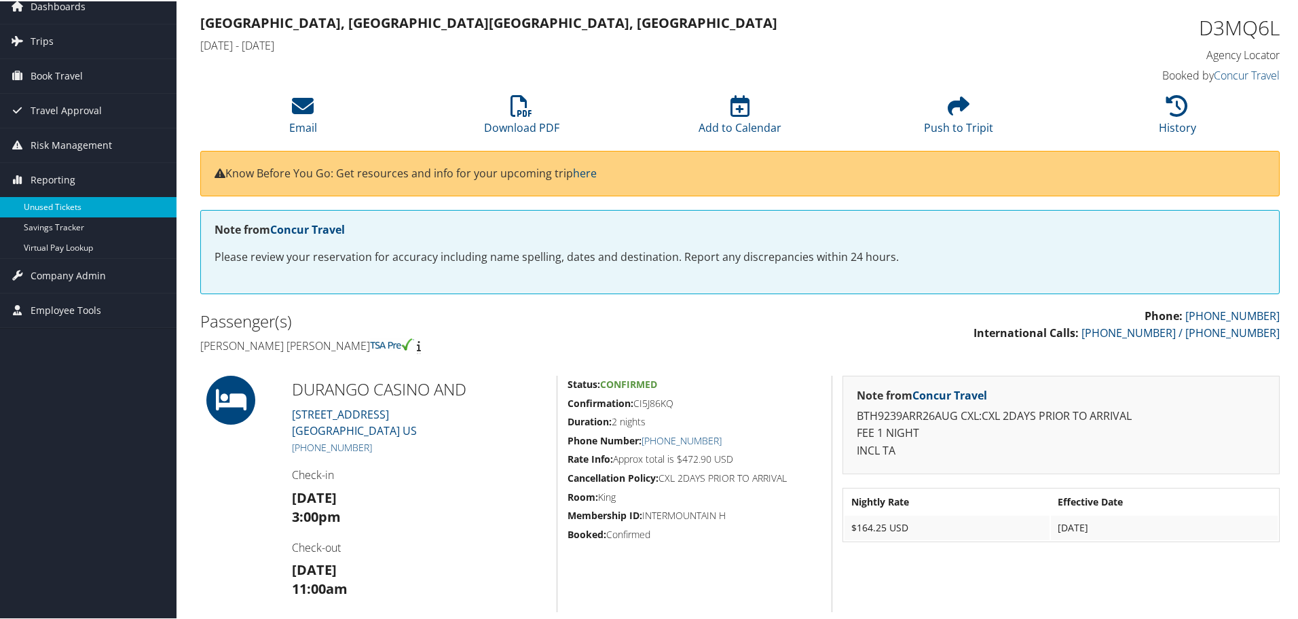
click at [65, 202] on link "Unused Tickets" at bounding box center [88, 206] width 177 height 20
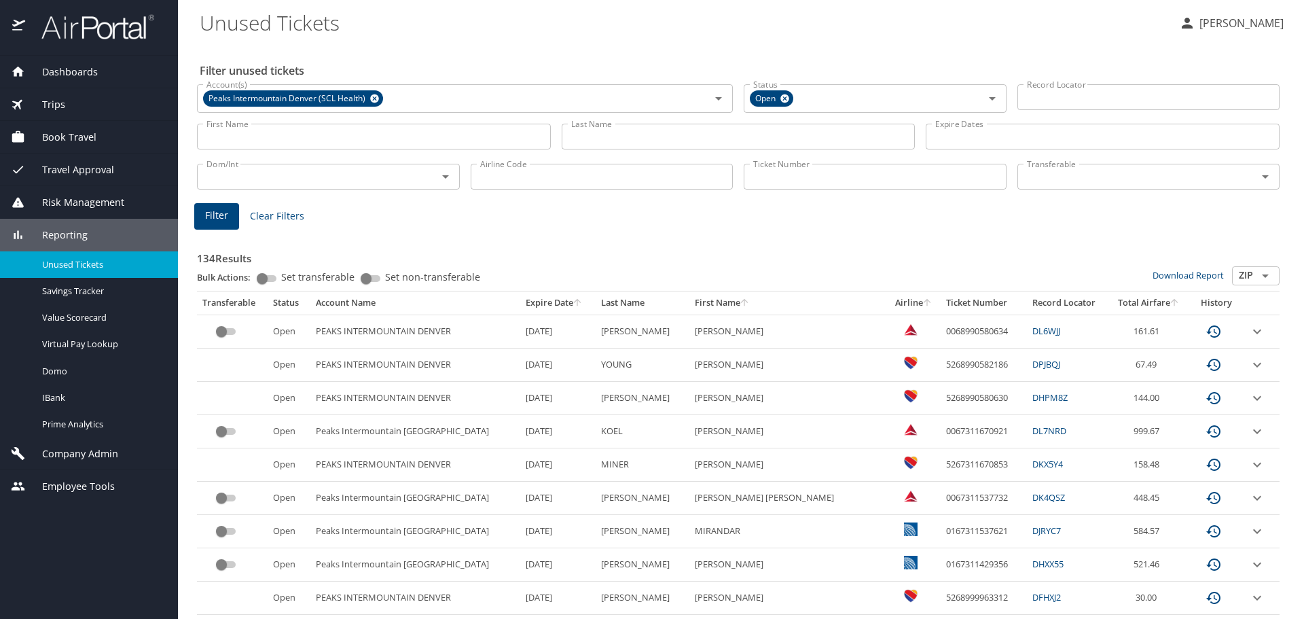
click at [71, 474] on div "Employee Tools" at bounding box center [89, 486] width 178 height 33
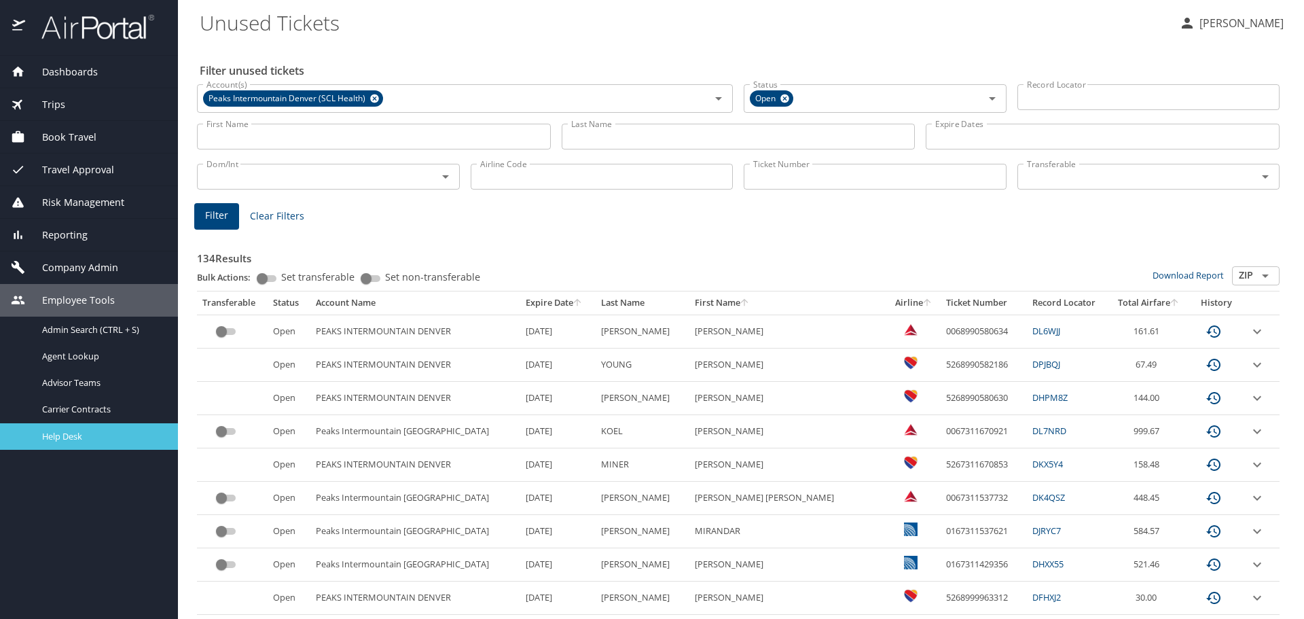
click at [62, 434] on span "Help Desk" at bounding box center [101, 436] width 119 height 13
